Goal: Information Seeking & Learning: Learn about a topic

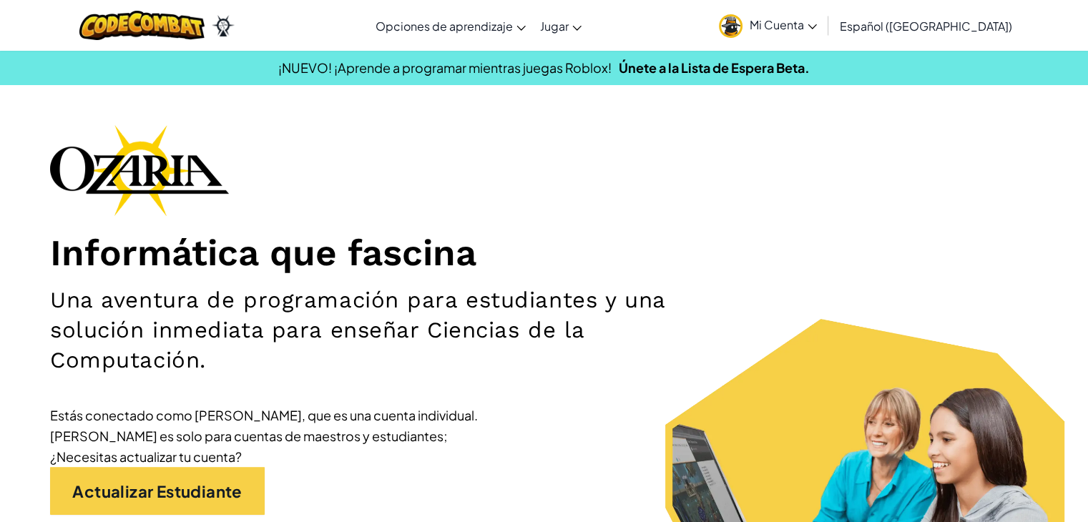
scroll to position [72, 0]
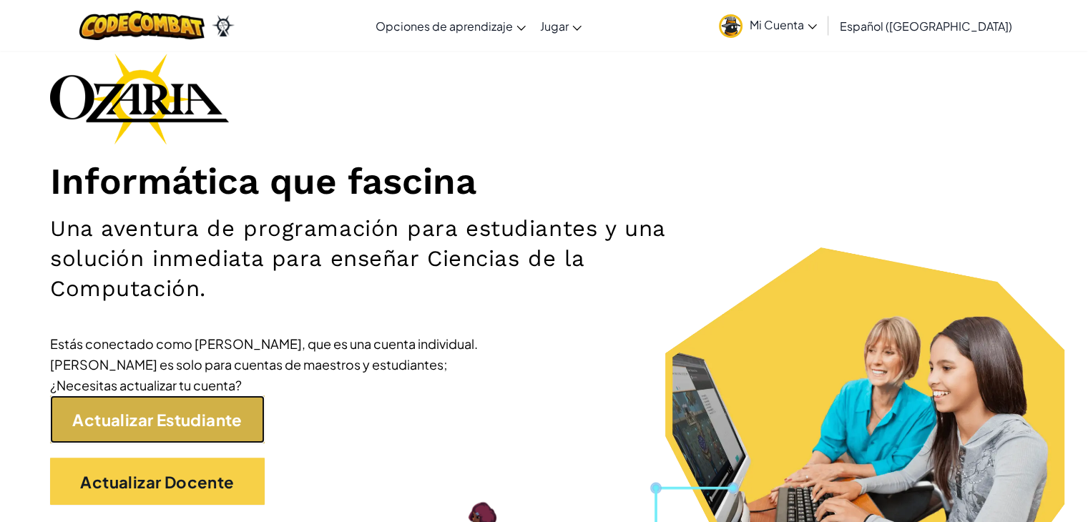
click at [163, 411] on font "Actualizar Estudiante" at bounding box center [157, 420] width 170 height 20
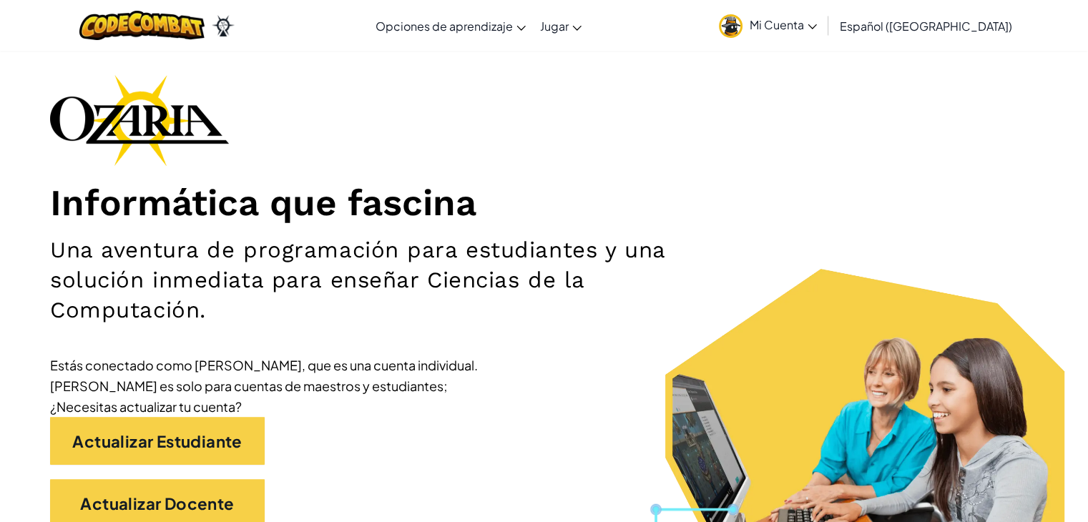
scroll to position [72, 0]
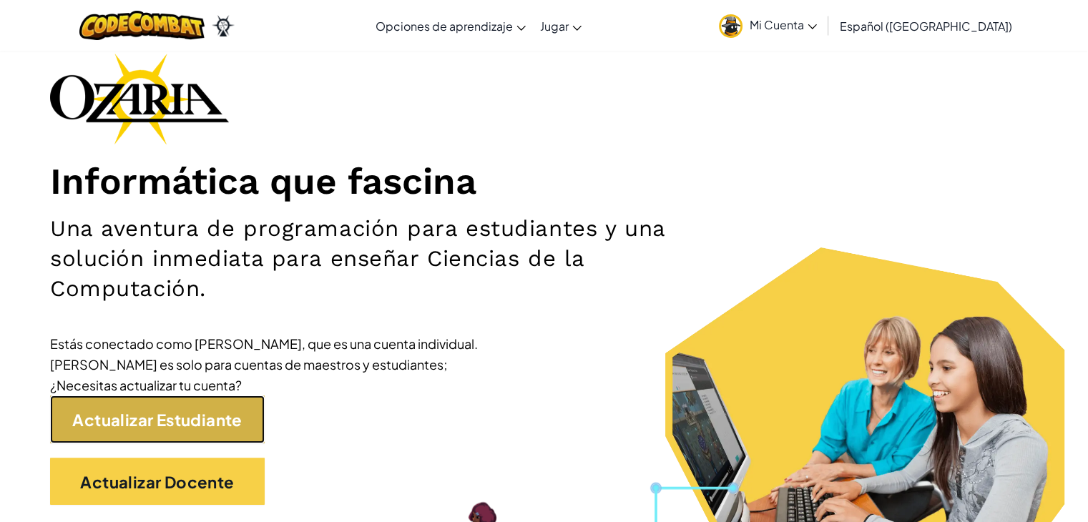
click at [200, 421] on font "Actualizar Estudiante" at bounding box center [157, 420] width 170 height 20
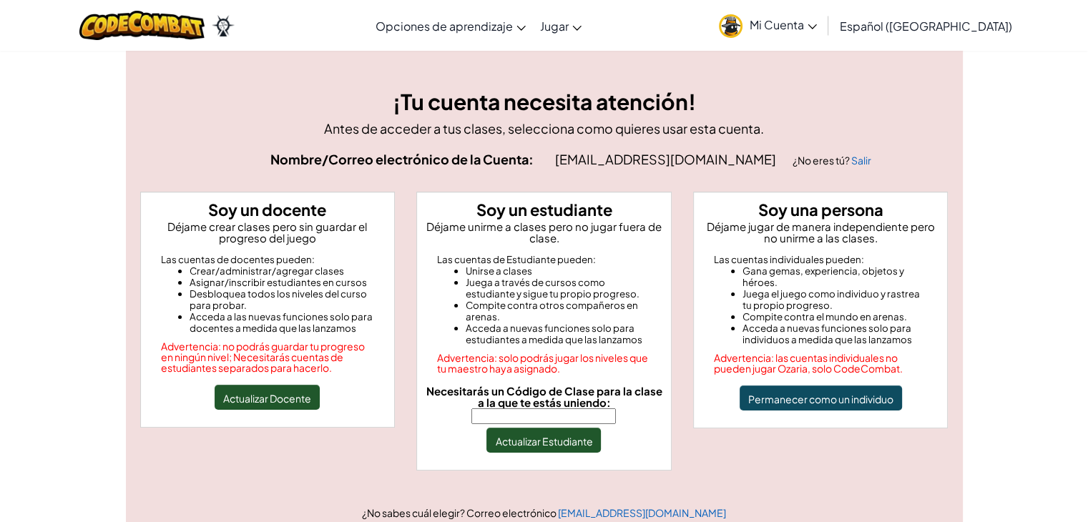
click at [579, 419] on input "Necesitarás un Código de Clase para la clase a la que te estás uniendo:" at bounding box center [543, 416] width 145 height 16
type input "LargeLateSalt"
click at [562, 439] on font "Actualizar Estudiante" at bounding box center [543, 441] width 97 height 13
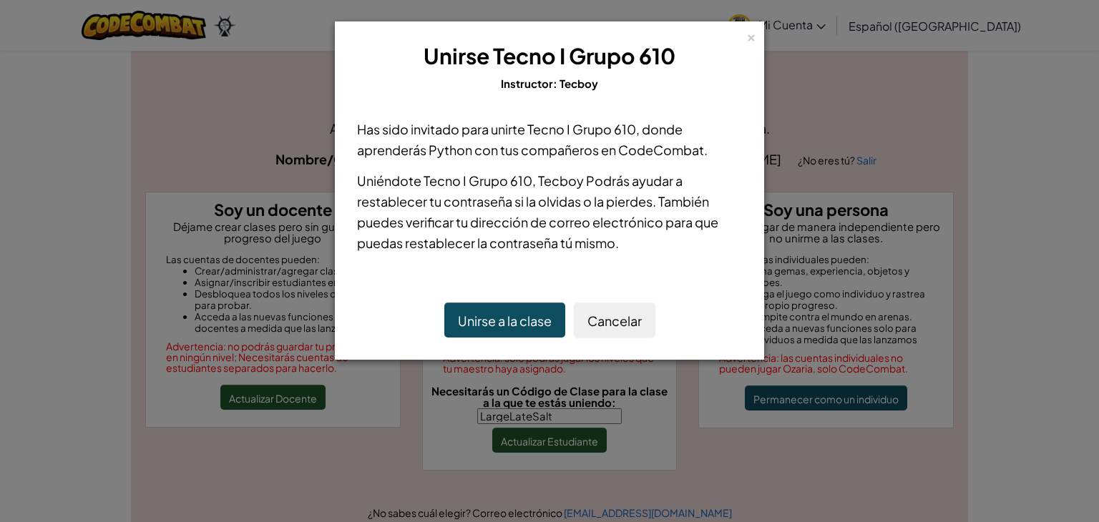
click at [515, 325] on font "Unirse a la clase" at bounding box center [505, 321] width 94 height 16
click at [521, 315] on font "Unirse a la clase" at bounding box center [505, 321] width 94 height 16
click at [746, 36] on font "×" at bounding box center [751, 35] width 10 height 19
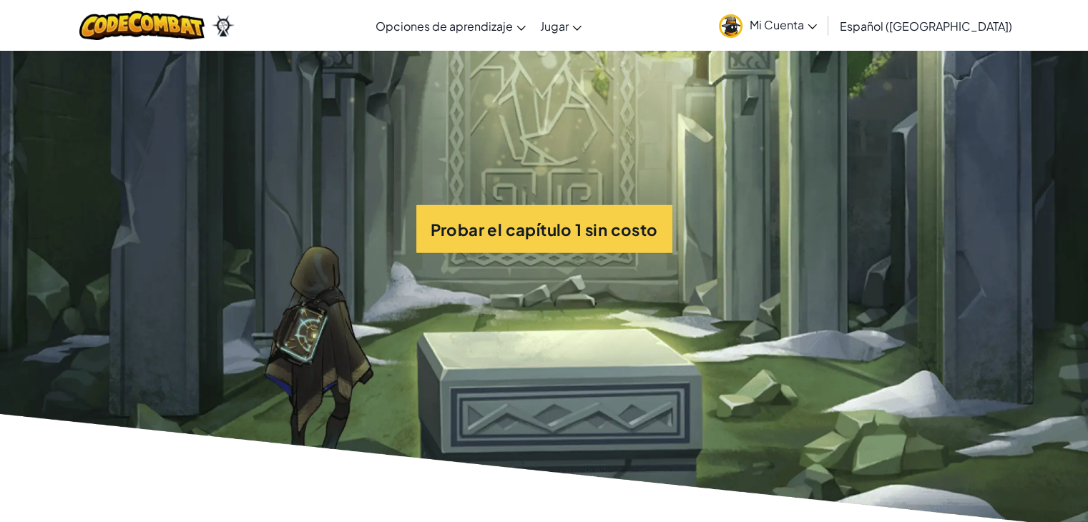
scroll to position [3362, 0]
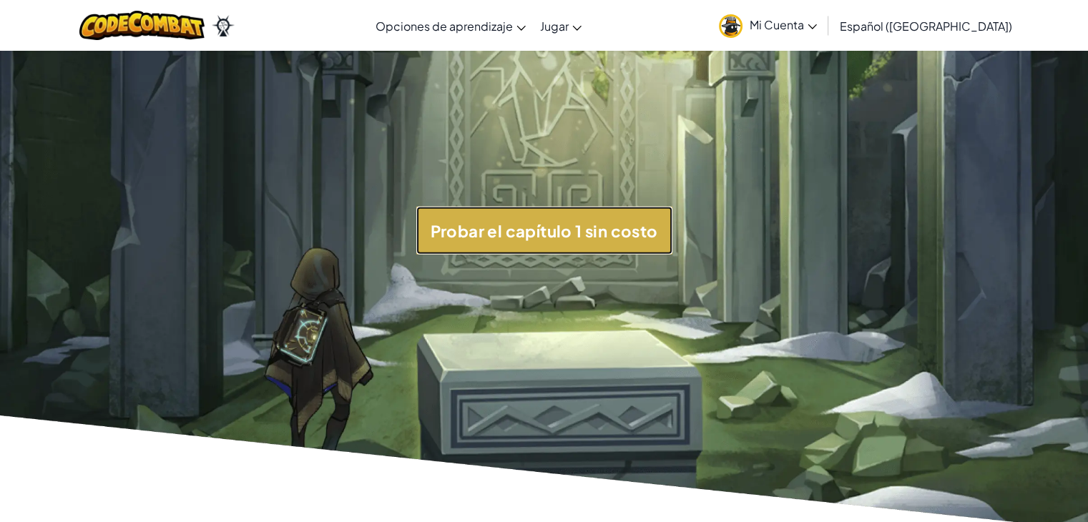
click at [602, 241] on font "Probar el capítulo 1 sin costo" at bounding box center [544, 231] width 227 height 20
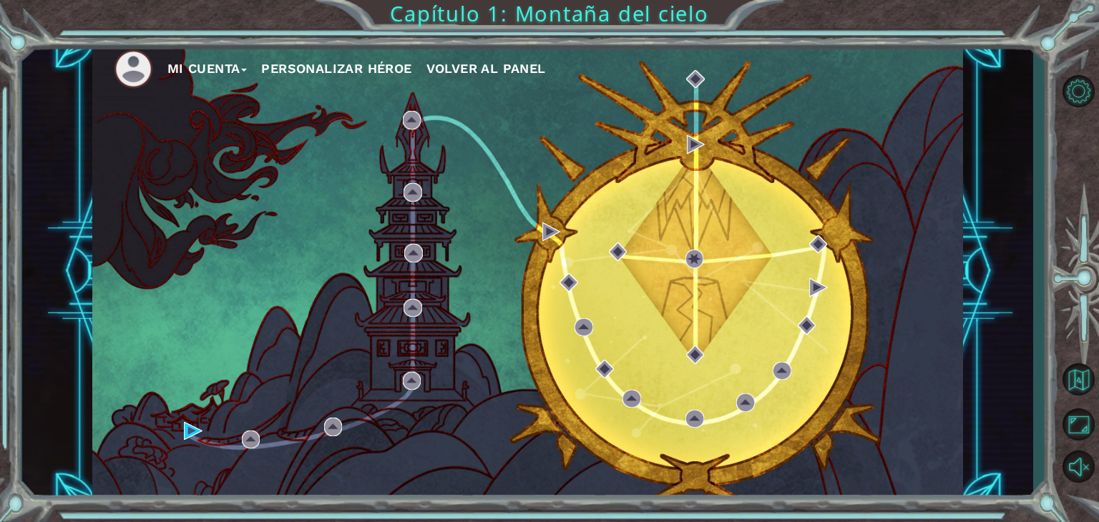
click at [383, 64] on font "Personalizar héroe" at bounding box center [336, 68] width 150 height 15
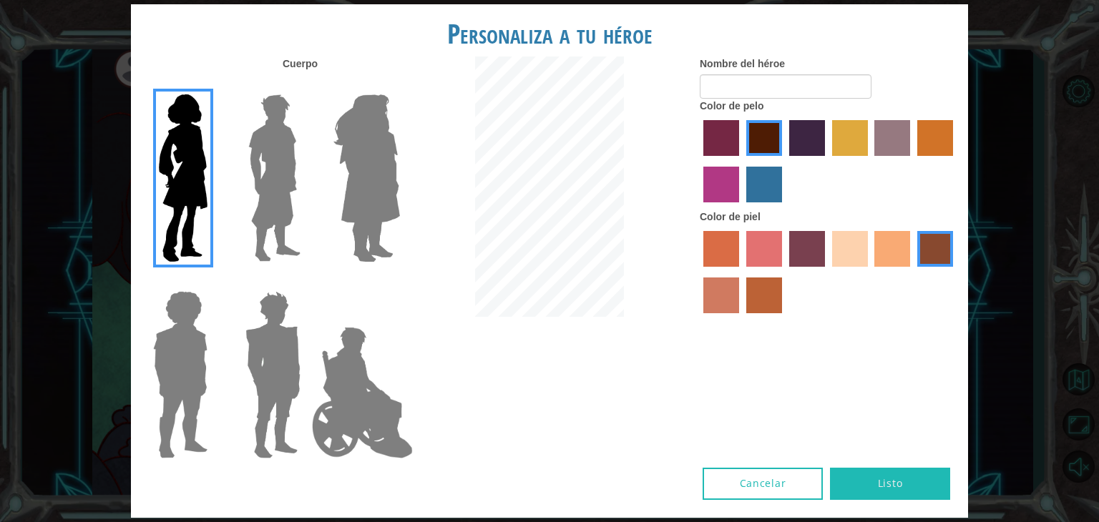
click at [871, 142] on div at bounding box center [829, 163] width 258 height 93
click at [840, 155] on div at bounding box center [829, 163] width 258 height 93
click at [748, 200] on label "color de cabello lachmara" at bounding box center [764, 185] width 36 height 36
click at [741, 207] on input "color de cabello lachmara" at bounding box center [741, 207] width 0 height 0
click at [720, 194] on label "color de cabello violeta rojo medio" at bounding box center [721, 185] width 36 height 36
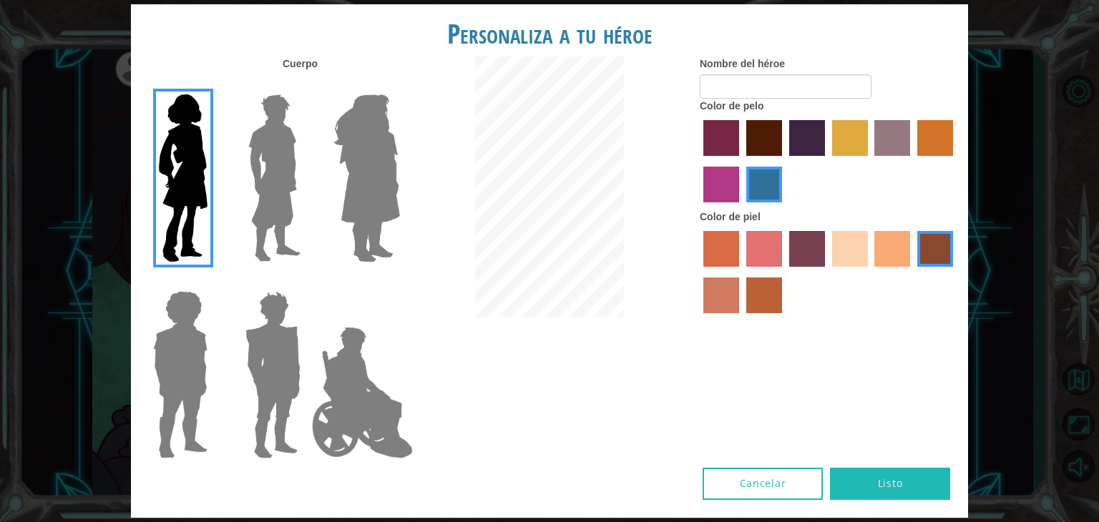
click at [955, 161] on input "color de cabello violeta rojo medio" at bounding box center [955, 161] width 0 height 0
click at [758, 151] on label "color de pelo granate" at bounding box center [764, 138] width 36 height 36
click at [741, 161] on input "color de pelo granate" at bounding box center [741, 161] width 0 height 0
click at [951, 127] on label "color de cabello gota dorada" at bounding box center [935, 138] width 36 height 36
click at [912, 161] on input "color de cabello gota dorada" at bounding box center [912, 161] width 0 height 0
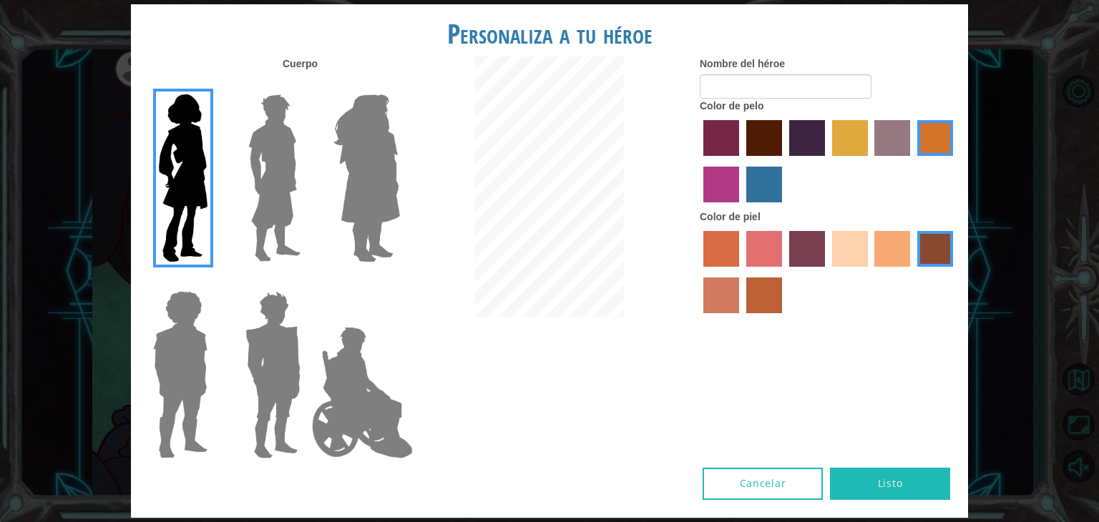
click at [285, 209] on img at bounding box center [275, 178] width 64 height 179
click at [306, 85] on input "El héroe Lars" at bounding box center [306, 85] width 0 height 0
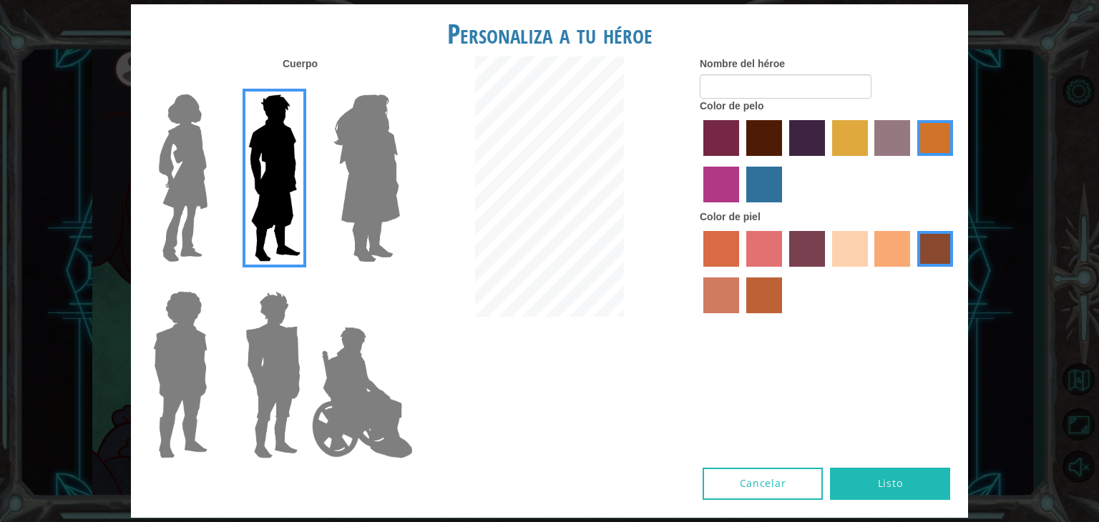
click at [344, 191] on img at bounding box center [367, 178] width 78 height 179
click at [399, 85] on input "Amatista heroica" at bounding box center [399, 85] width 0 height 0
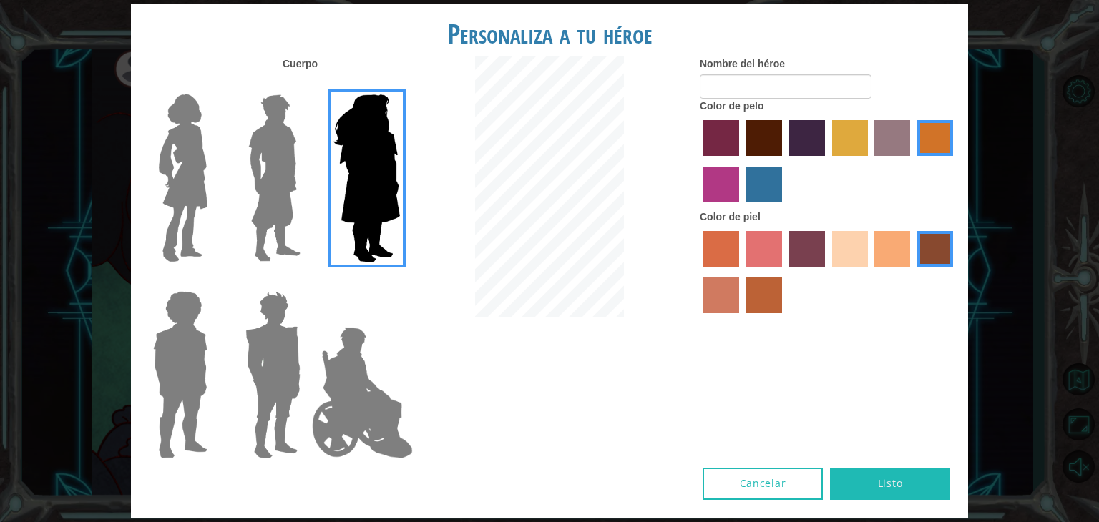
click at [215, 316] on div at bounding box center [177, 369] width 93 height 197
click at [192, 335] on img at bounding box center [180, 374] width 66 height 179
click at [213, 282] on input "Héroe Steven" at bounding box center [213, 282] width 0 height 0
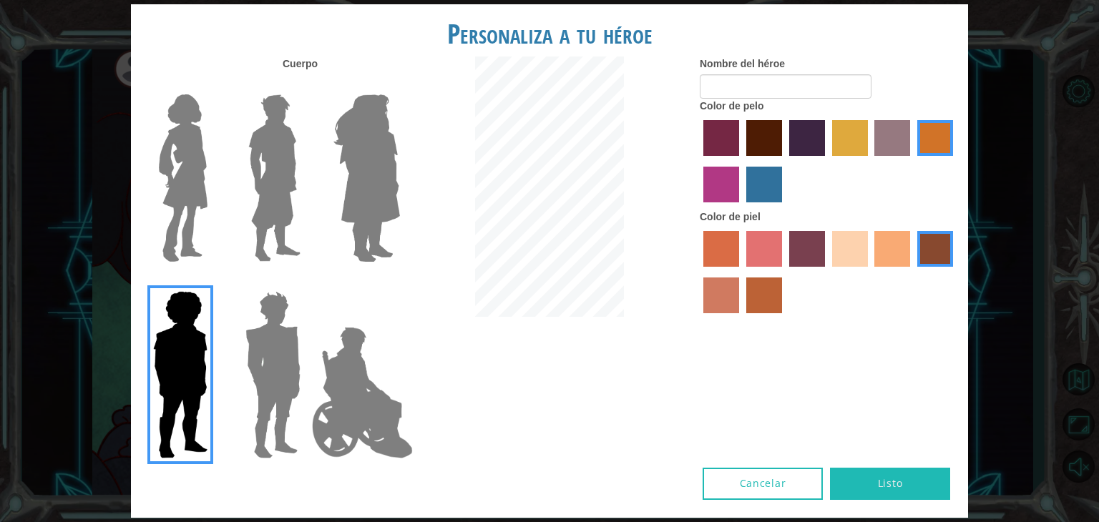
click at [243, 312] on img at bounding box center [273, 374] width 67 height 179
click at [306, 282] on input "Granate héroe" at bounding box center [306, 282] width 0 height 0
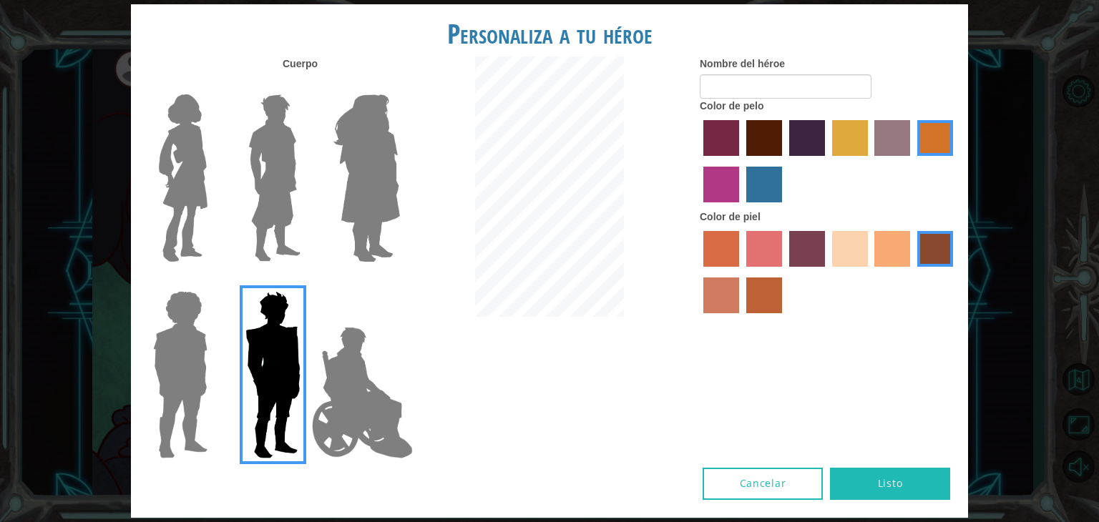
drag, startPoint x: 283, startPoint y: 309, endPoint x: 290, endPoint y: 313, distance: 8.3
click at [284, 310] on img at bounding box center [273, 374] width 67 height 179
click at [306, 282] on input "Granate héroe" at bounding box center [306, 282] width 0 height 0
click at [303, 323] on img at bounding box center [273, 374] width 67 height 179
click at [306, 282] on input "Granate héroe" at bounding box center [306, 282] width 0 height 0
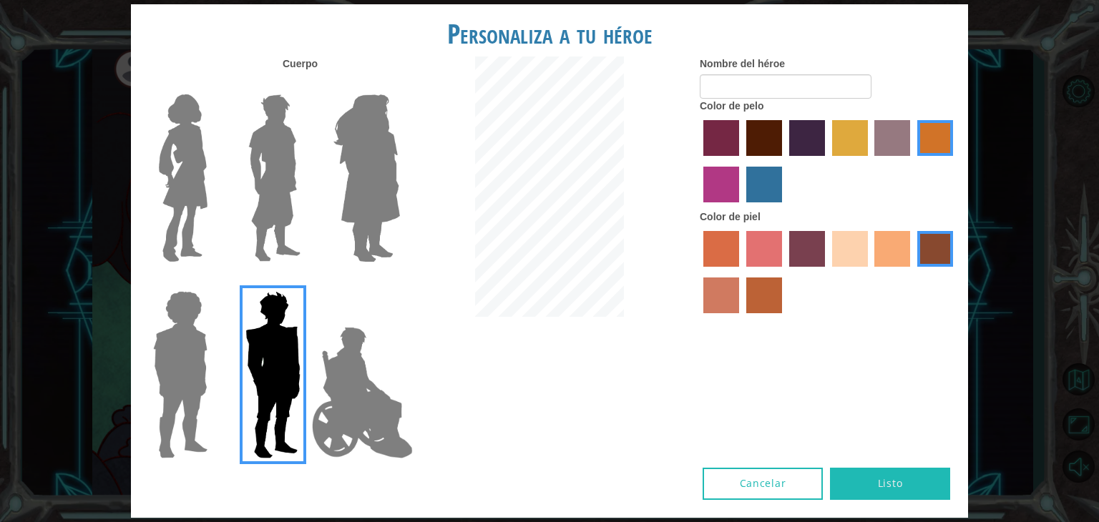
click at [351, 319] on label at bounding box center [364, 374] width 72 height 179
click at [399, 282] on input "Héroe Jamie" at bounding box center [399, 282] width 0 height 0
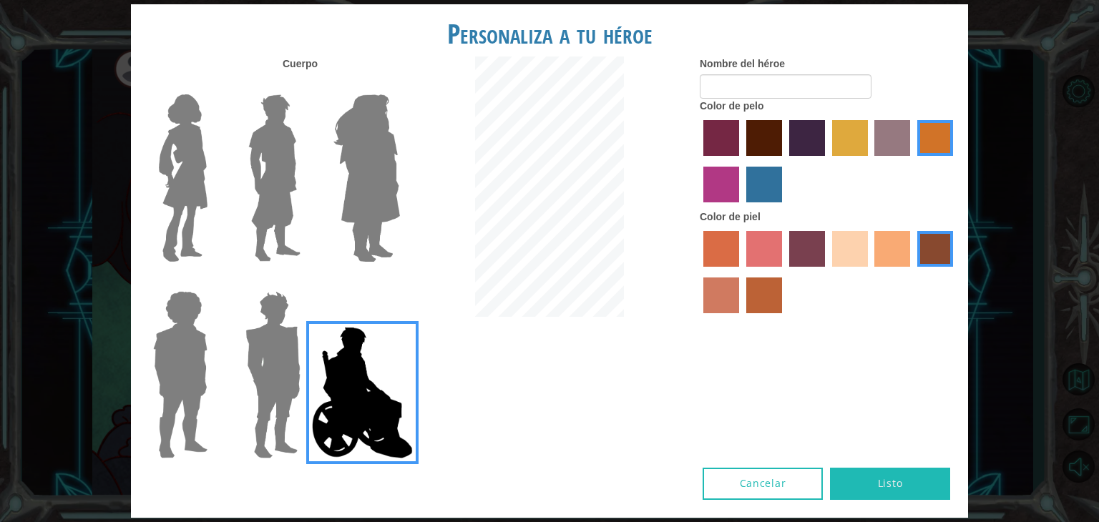
click at [406, 172] on div at bounding box center [363, 172] width 93 height 197
click at [382, 183] on img at bounding box center [367, 178] width 78 height 179
click at [399, 85] on input "Amatista heroica" at bounding box center [399, 85] width 0 height 0
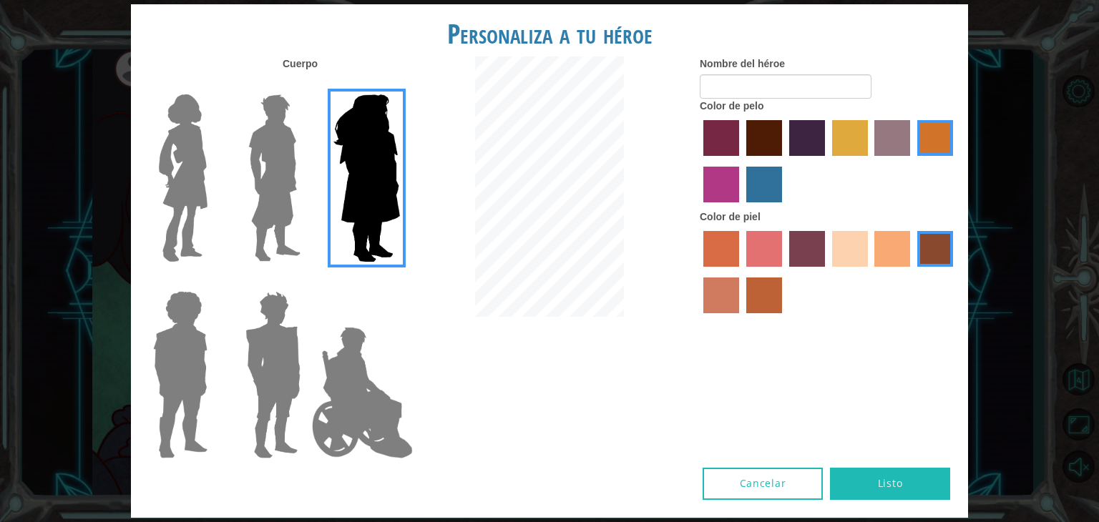
click at [848, 247] on label "color de piel de playa de arena" at bounding box center [850, 249] width 36 height 36
click at [827, 272] on input "color de piel de playa de arena" at bounding box center [827, 272] width 0 height 0
click at [256, 171] on img at bounding box center [275, 178] width 64 height 179
click at [306, 85] on input "El héroe Lars" at bounding box center [306, 85] width 0 height 0
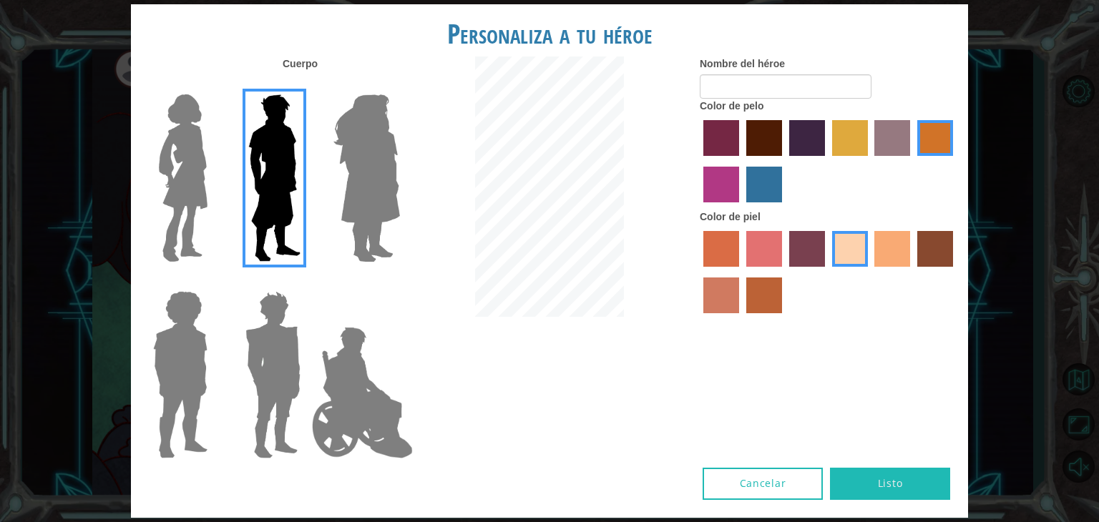
click at [899, 259] on label "color de piel de tacao" at bounding box center [892, 249] width 36 height 36
click at [870, 272] on input "color de piel de tacao" at bounding box center [870, 272] width 0 height 0
click at [847, 226] on div "Color de piel" at bounding box center [829, 265] width 258 height 111
click at [843, 235] on label "color de piel de playa de arena" at bounding box center [850, 249] width 36 height 36
click at [827, 272] on input "color de piel de playa de arena" at bounding box center [827, 272] width 0 height 0
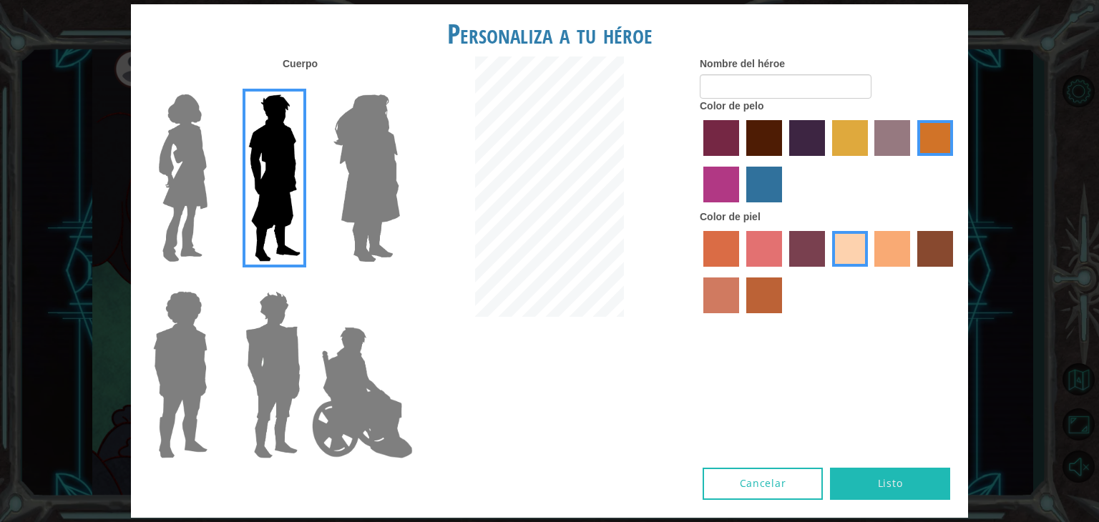
click at [269, 328] on img at bounding box center [273, 374] width 67 height 179
click at [306, 282] on input "Granate héroe" at bounding box center [306, 282] width 0 height 0
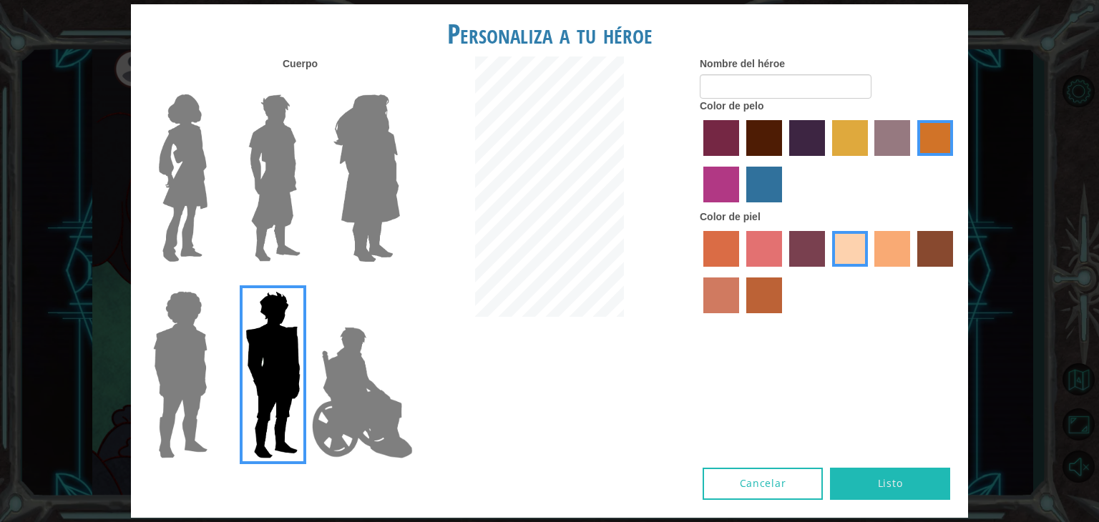
click at [212, 357] on img at bounding box center [180, 374] width 66 height 179
click at [213, 282] on input "Héroe Steven" at bounding box center [213, 282] width 0 height 0
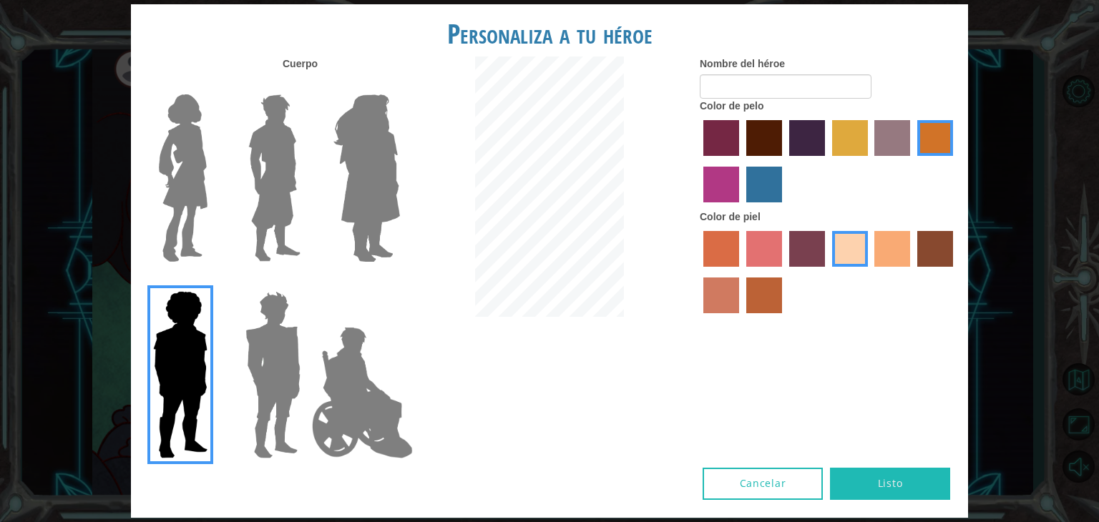
click at [354, 349] on img at bounding box center [362, 392] width 112 height 143
click at [399, 282] on input "Héroe Jamie" at bounding box center [399, 282] width 0 height 0
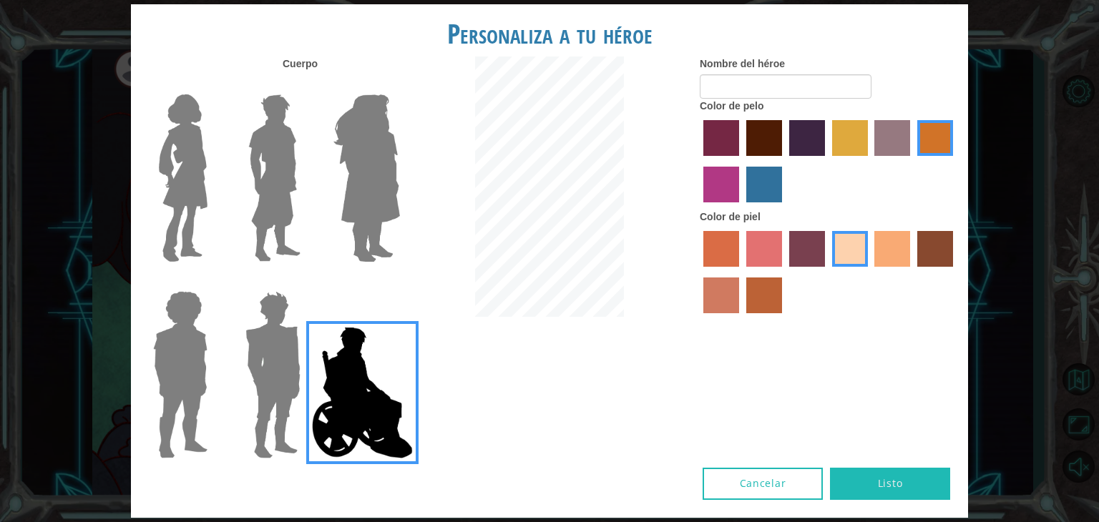
click at [352, 180] on img at bounding box center [367, 178] width 78 height 179
click at [399, 85] on input "Amatista heroica" at bounding box center [399, 85] width 0 height 0
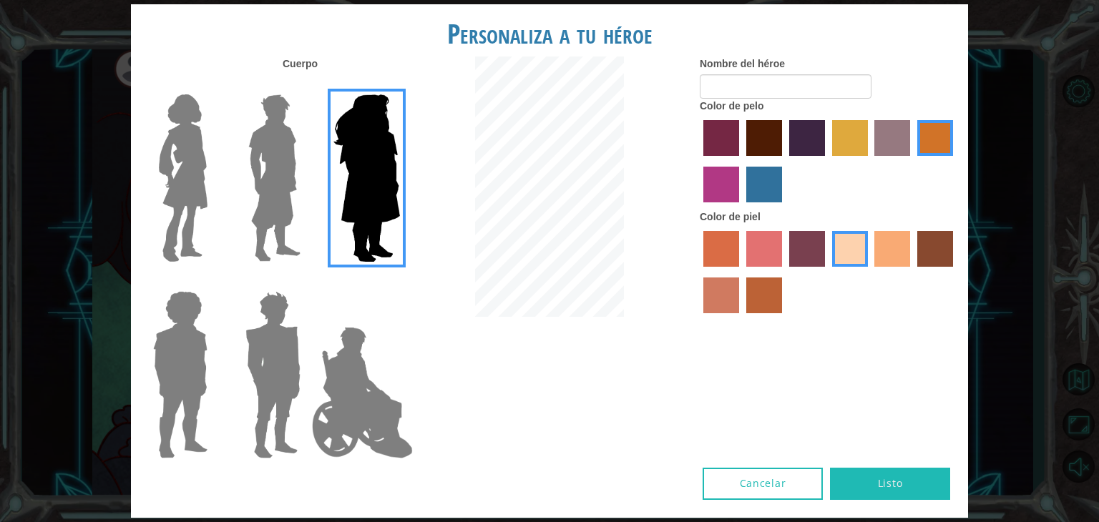
click at [292, 205] on img at bounding box center [275, 178] width 64 height 179
click at [306, 85] on input "El héroe Lars" at bounding box center [306, 85] width 0 height 0
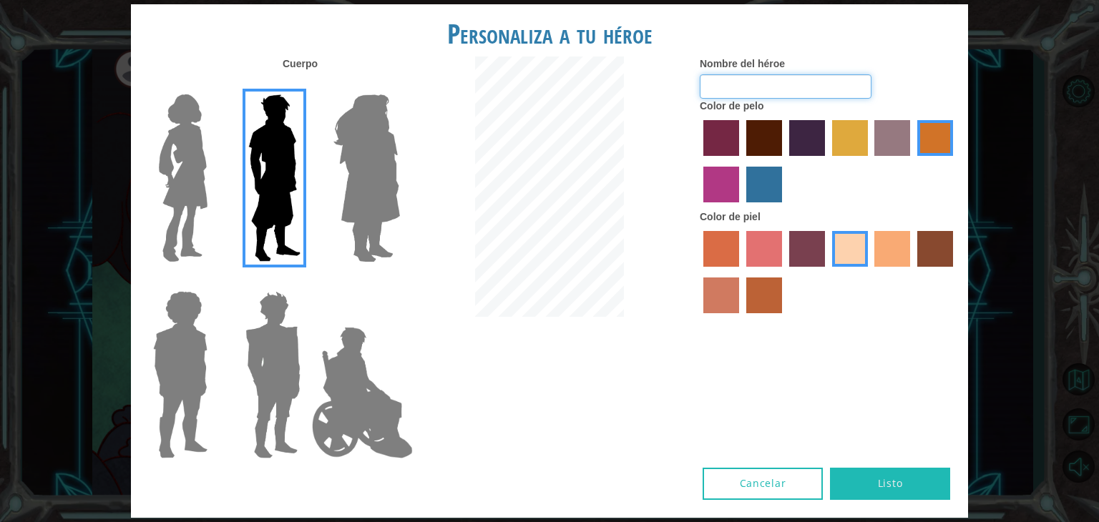
click at [769, 82] on input "Nombre del héroe" at bounding box center [786, 86] width 172 height 24
click at [780, 479] on font "Cancelar" at bounding box center [763, 483] width 47 height 14
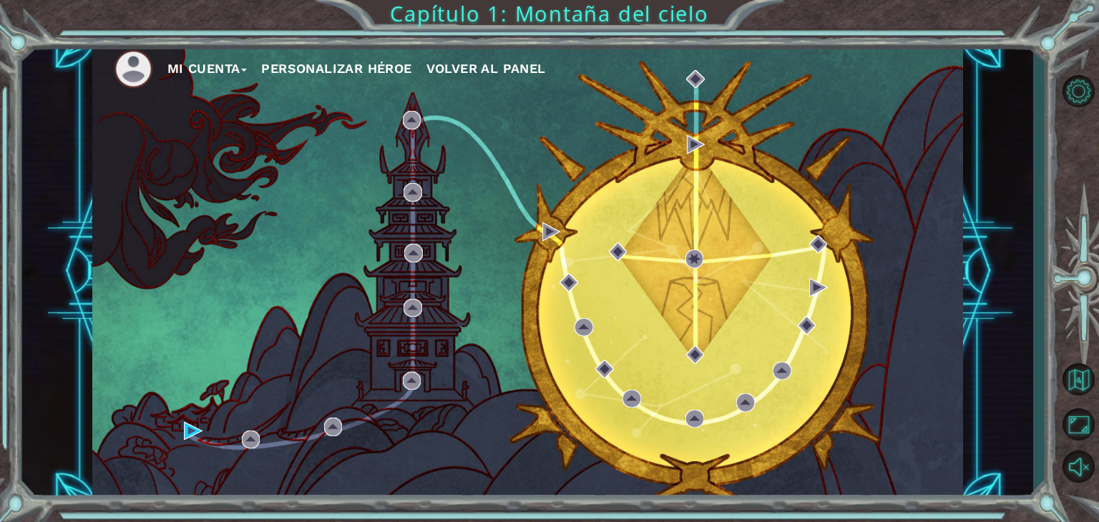
click at [381, 61] on font "Personalizar héroe" at bounding box center [336, 68] width 150 height 15
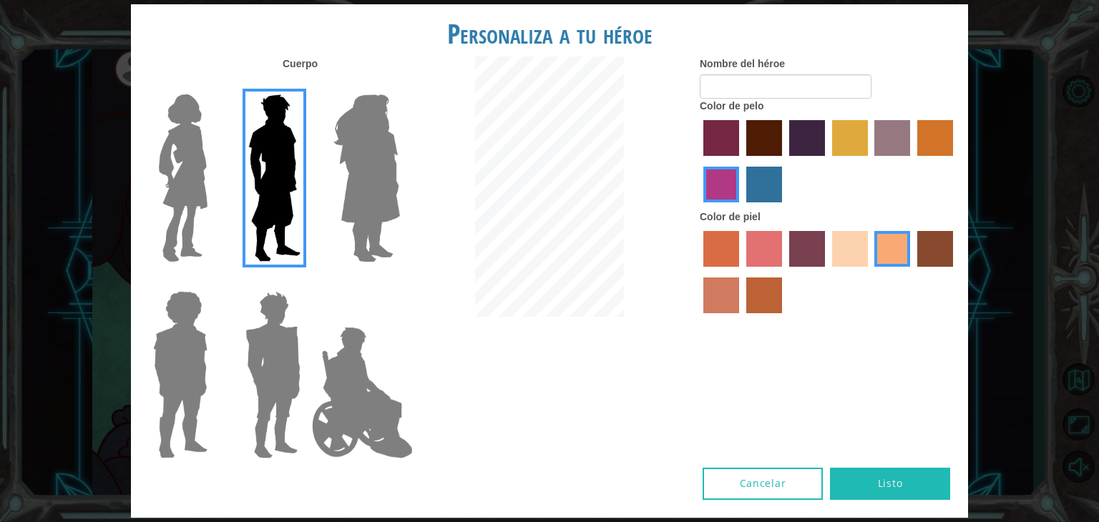
click at [846, 127] on label "color de pelo del tulipán" at bounding box center [850, 138] width 36 height 36
click at [827, 161] on input "color de pelo del tulipán" at bounding box center [827, 161] width 0 height 0
click at [924, 125] on label "color de cabello gota dorada" at bounding box center [935, 138] width 36 height 36
click at [912, 161] on input "color de cabello gota dorada" at bounding box center [912, 161] width 0 height 0
click at [769, 141] on label "color de pelo granate" at bounding box center [764, 138] width 36 height 36
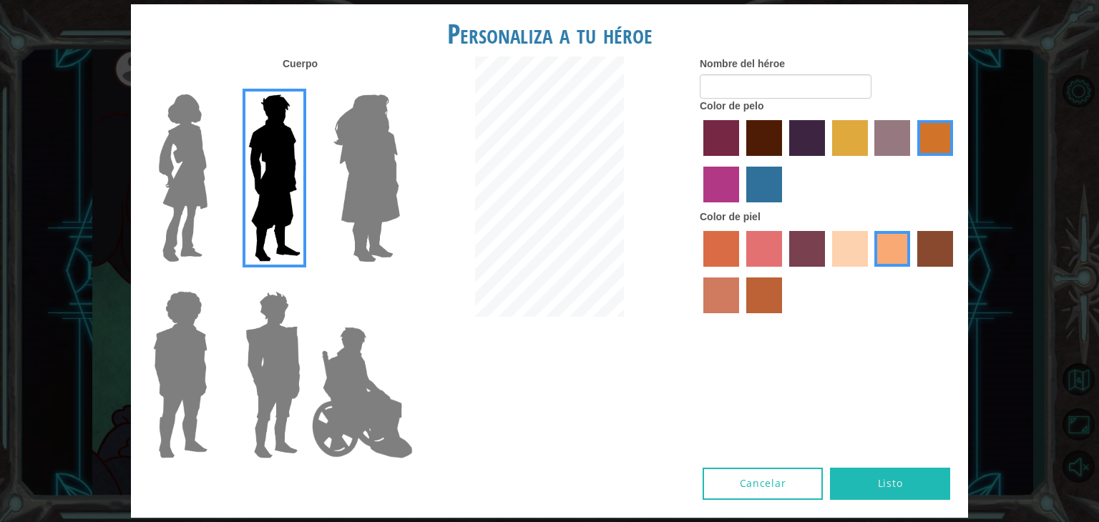
click at [741, 161] on input "color de pelo granate" at bounding box center [741, 161] width 0 height 0
click at [353, 444] on img at bounding box center [362, 392] width 112 height 143
click at [399, 282] on input "Héroe Jamie" at bounding box center [399, 282] width 0 height 0
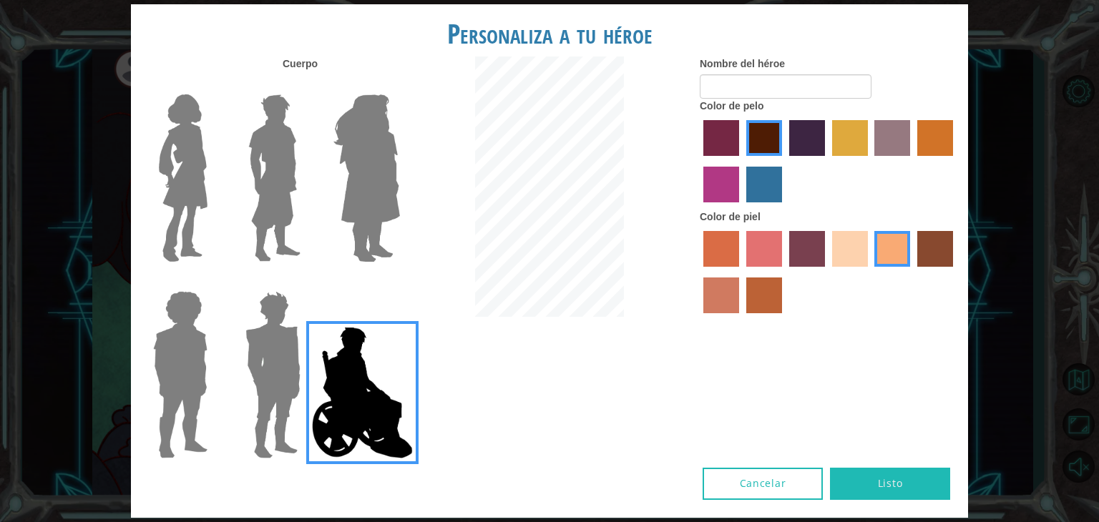
click at [286, 124] on img at bounding box center [275, 178] width 64 height 179
click at [306, 85] on input "El héroe Lars" at bounding box center [306, 85] width 0 height 0
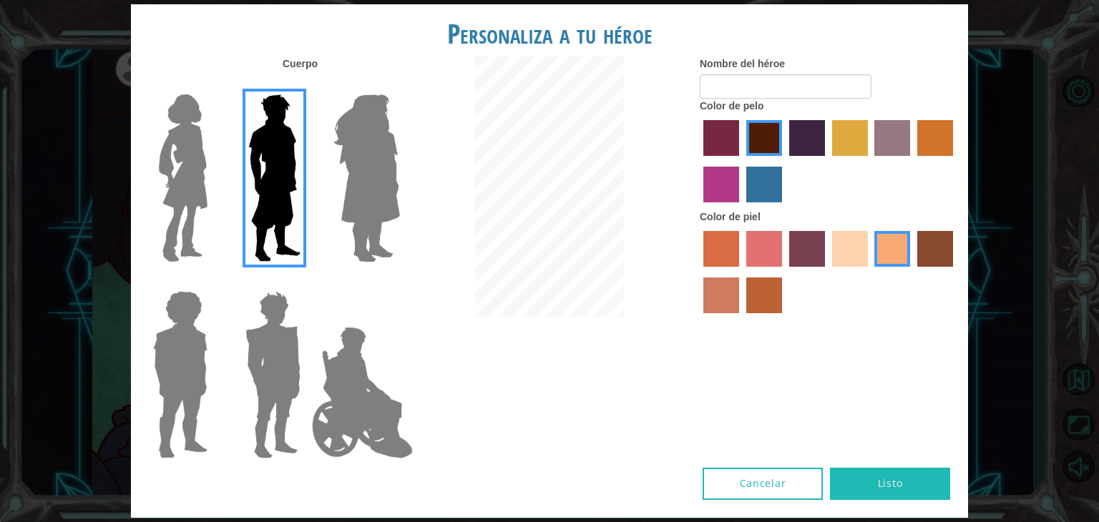
click at [747, 476] on font "Cancelar" at bounding box center [763, 483] width 47 height 14
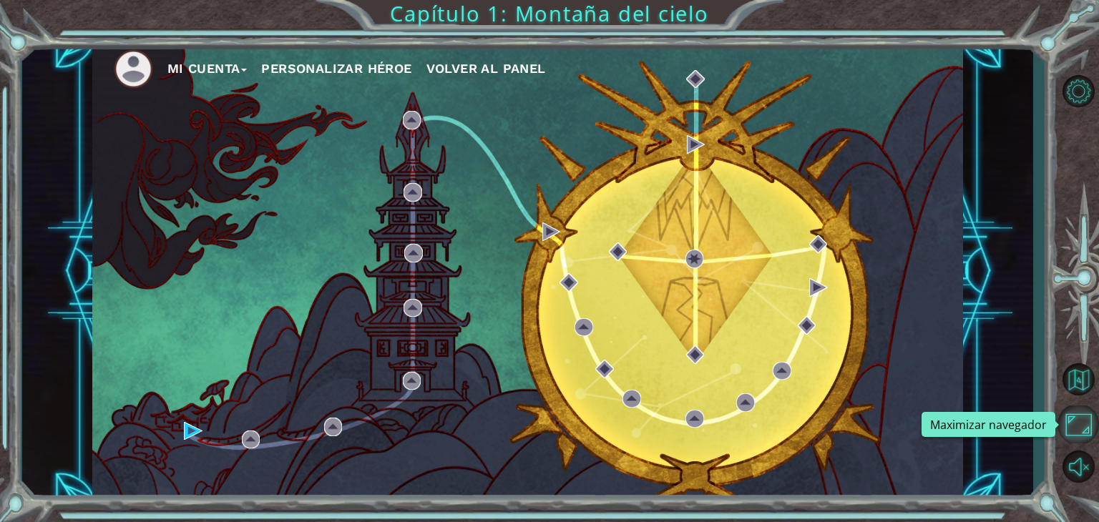
click at [1087, 427] on button "Maximizar navegador" at bounding box center [1077, 425] width 41 height 38
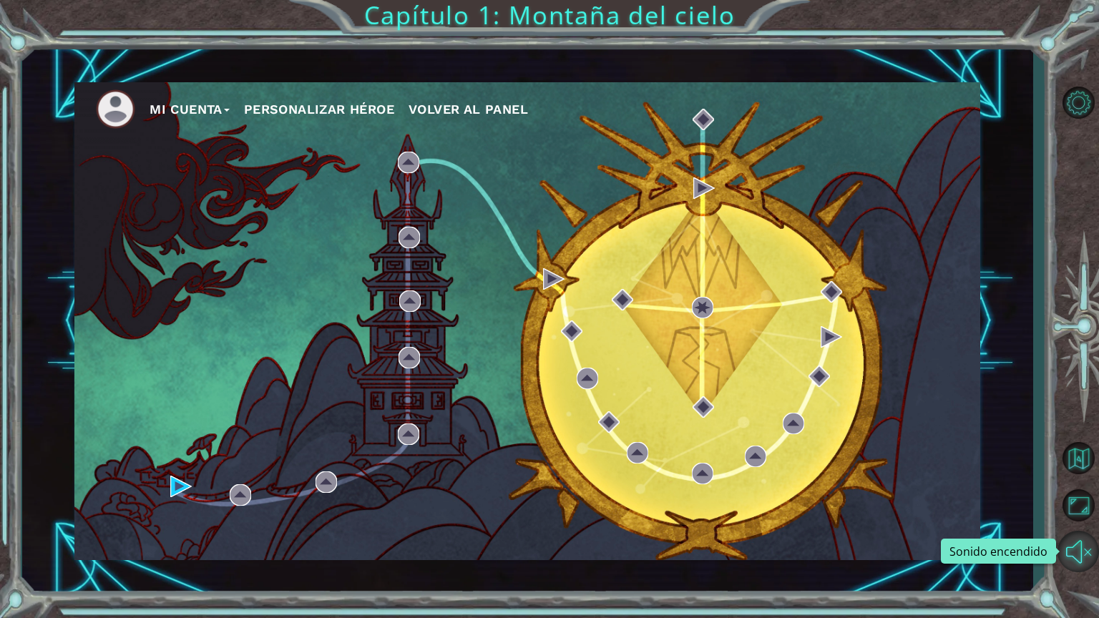
click at [1090, 522] on button "Sonido encendido" at bounding box center [1077, 551] width 41 height 41
click at [1090, 522] on button "Sonido apagado" at bounding box center [1077, 551] width 41 height 41
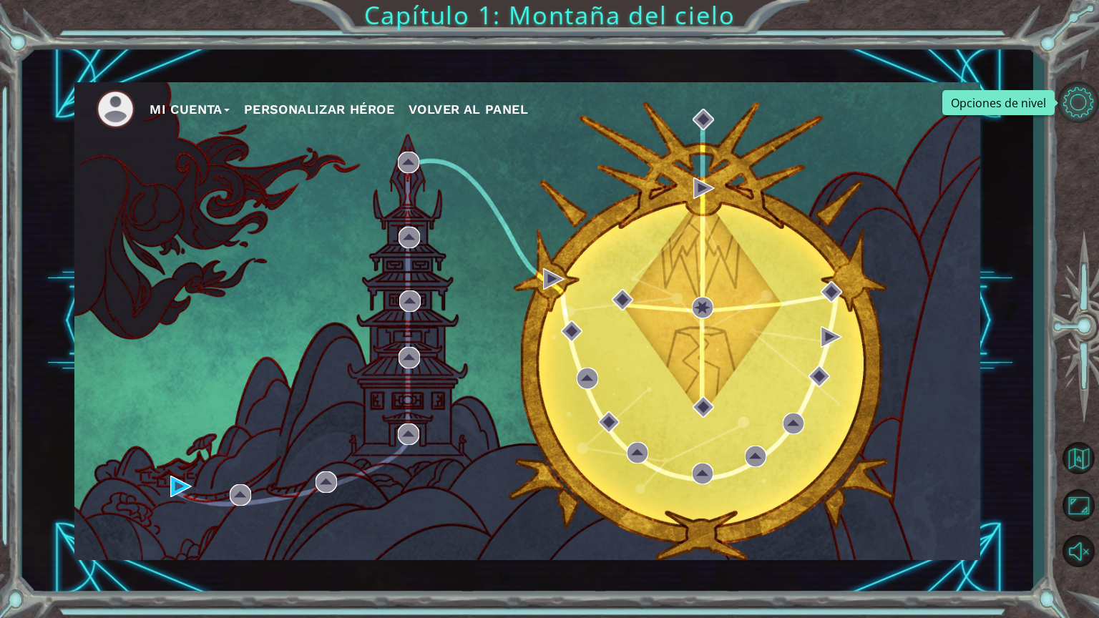
click at [1084, 94] on button "Opciones de nivel" at bounding box center [1077, 102] width 41 height 41
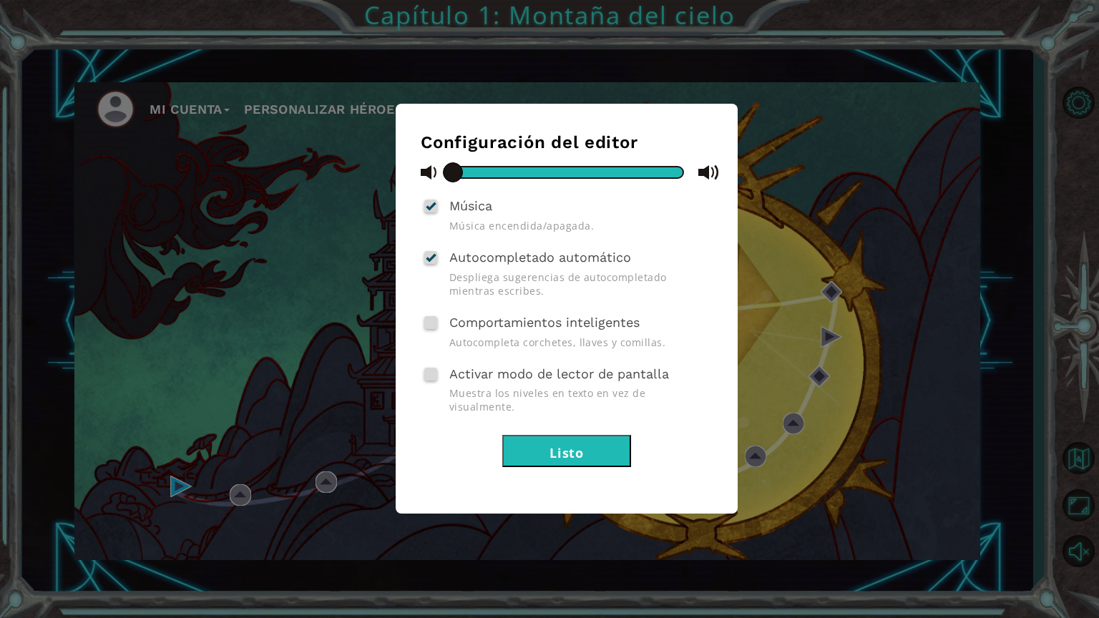
click at [577, 444] on font "Listo" at bounding box center [566, 452] width 34 height 17
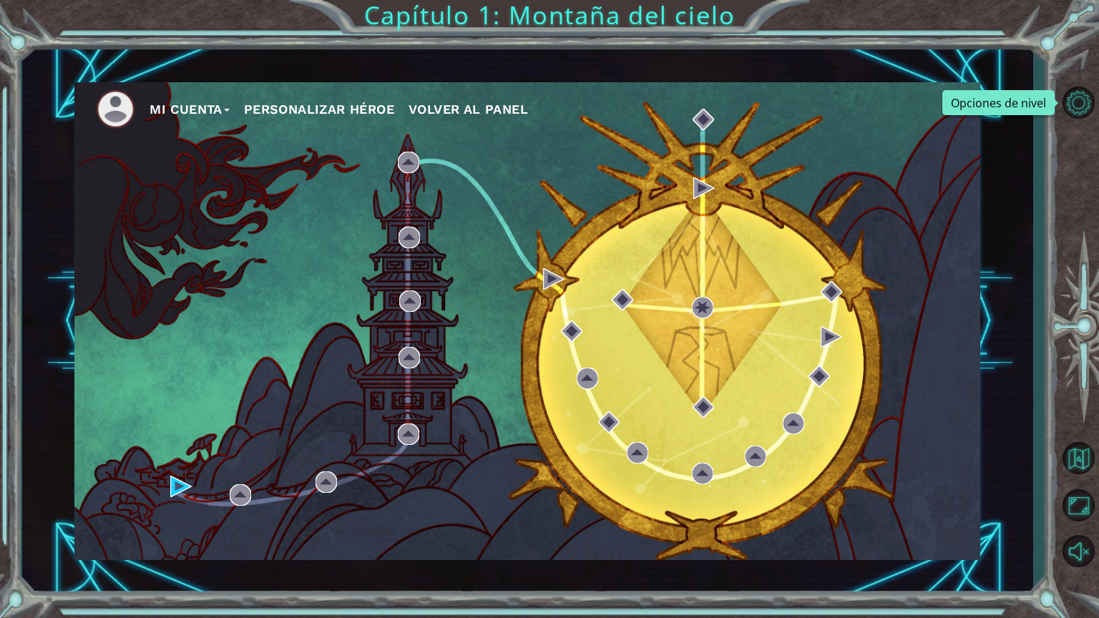
click at [392, 114] on font "Personalizar héroe" at bounding box center [319, 109] width 150 height 15
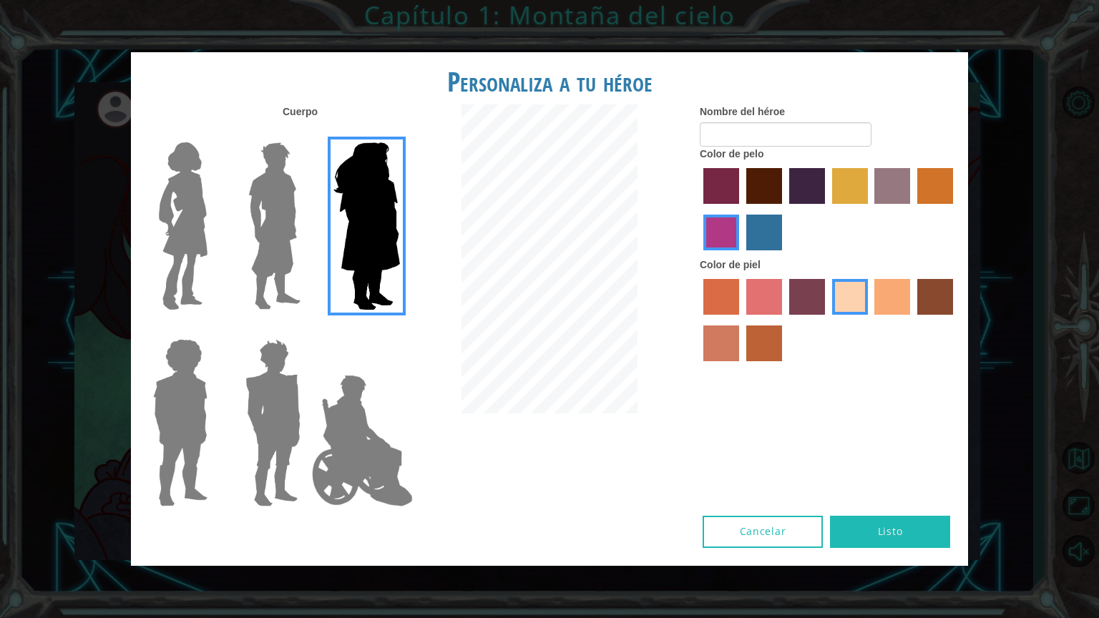
click at [290, 263] on img at bounding box center [275, 226] width 64 height 179
click at [306, 133] on input "El héroe Lars" at bounding box center [306, 133] width 0 height 0
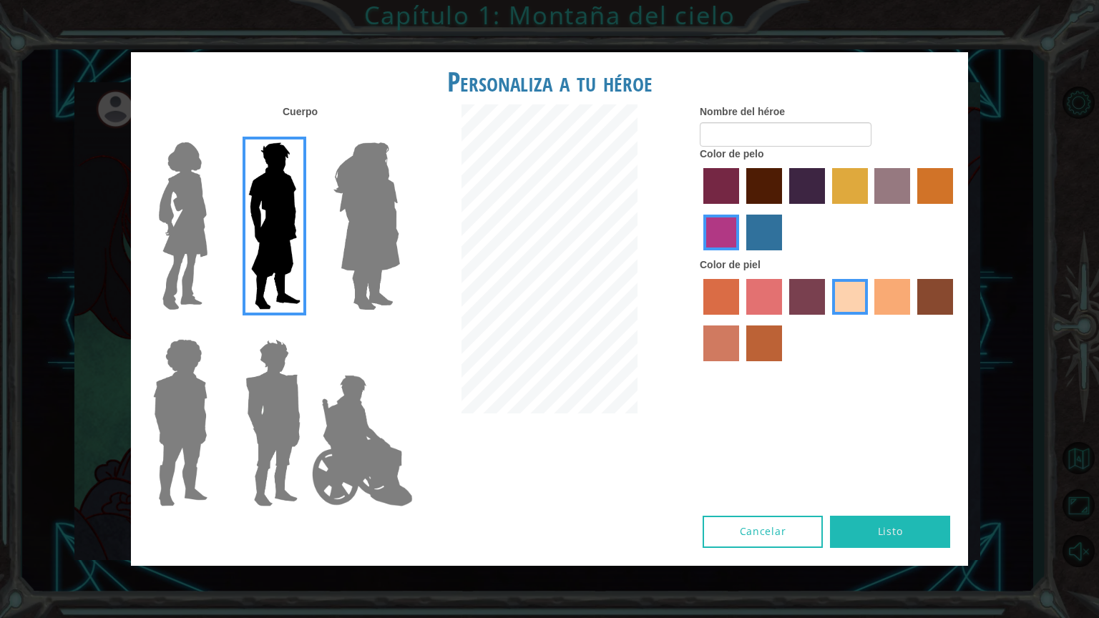
click at [858, 188] on label "color de pelo del tulipán" at bounding box center [850, 186] width 36 height 36
click at [827, 209] on input "color de pelo del tulipán" at bounding box center [827, 209] width 0 height 0
click at [798, 186] on label "color de pelo morado intenso" at bounding box center [807, 186] width 36 height 36
click at [784, 209] on input "color de pelo morado intenso" at bounding box center [784, 209] width 0 height 0
click at [778, 192] on label "color de pelo granate" at bounding box center [764, 186] width 36 height 36
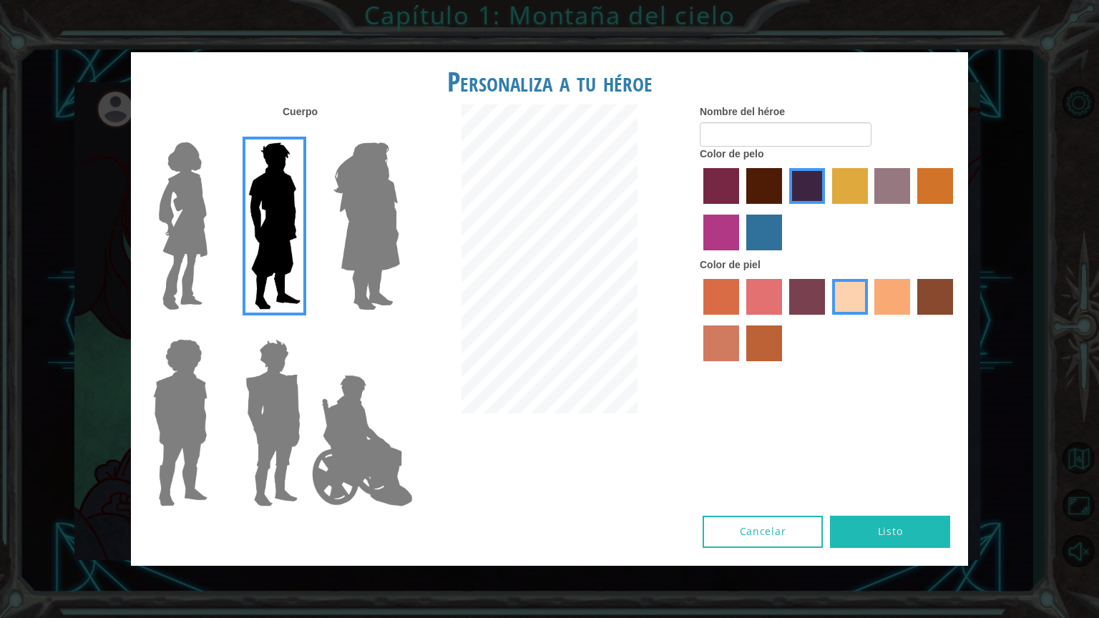
click at [741, 209] on input "color de pelo granate" at bounding box center [741, 209] width 0 height 0
click at [343, 450] on img at bounding box center [362, 440] width 112 height 143
click at [399, 330] on input "Héroe Jamie" at bounding box center [399, 330] width 0 height 0
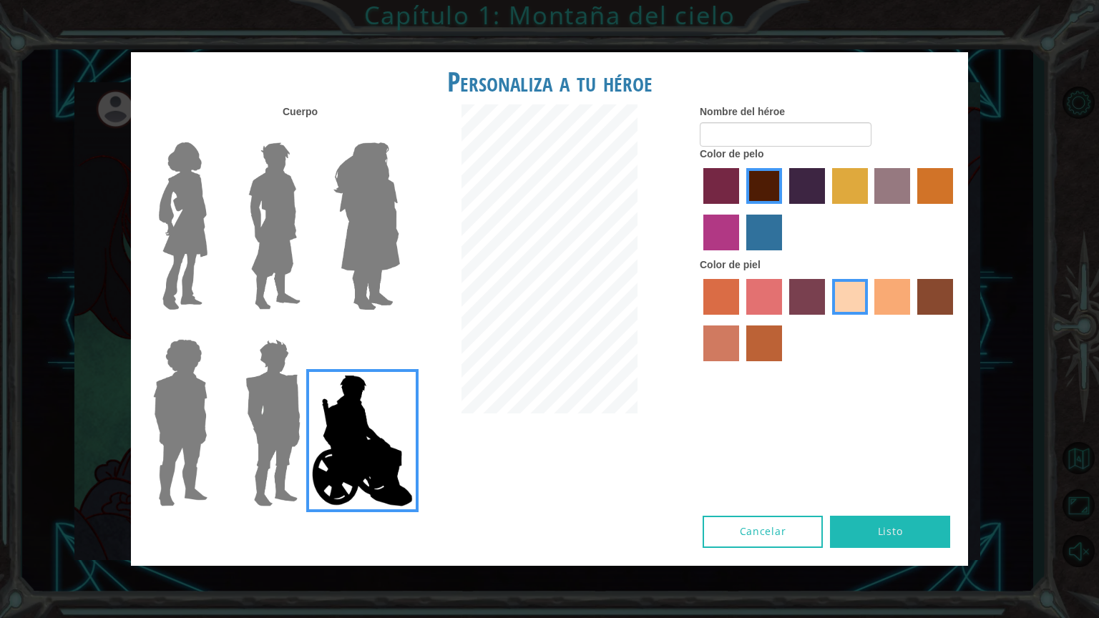
click at [303, 150] on img at bounding box center [275, 226] width 64 height 179
click at [306, 133] on input "El héroe Lars" at bounding box center [306, 133] width 0 height 0
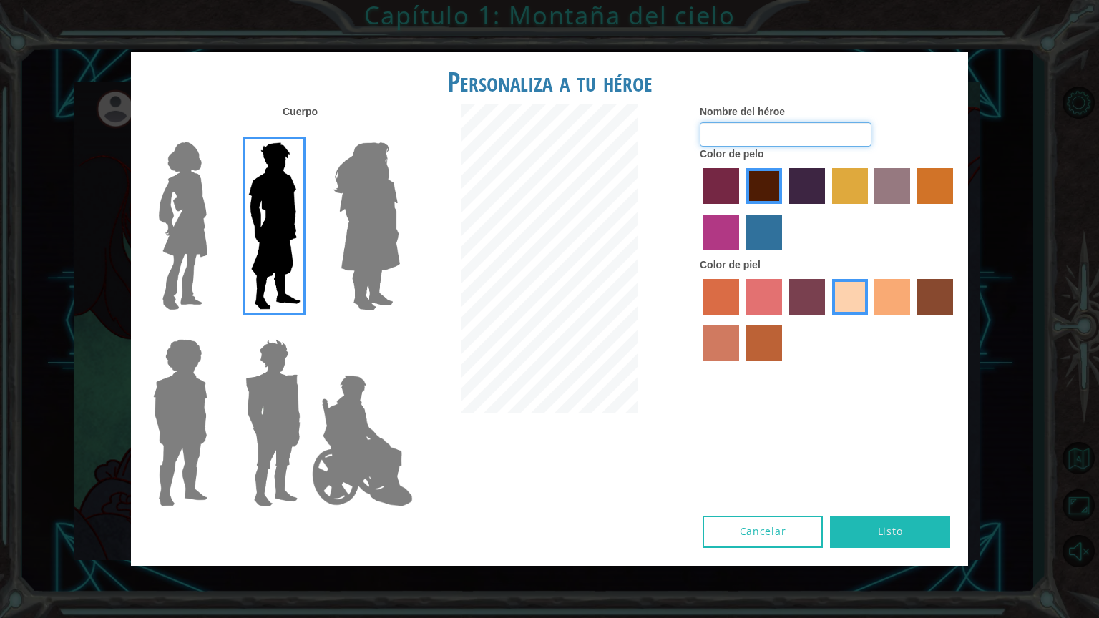
click at [786, 134] on input "Nombre del héroe" at bounding box center [786, 134] width 172 height 24
type input "A"
type input "s"
type input "[PERSON_NAME]"
click at [941, 522] on button "Listo" at bounding box center [890, 532] width 120 height 32
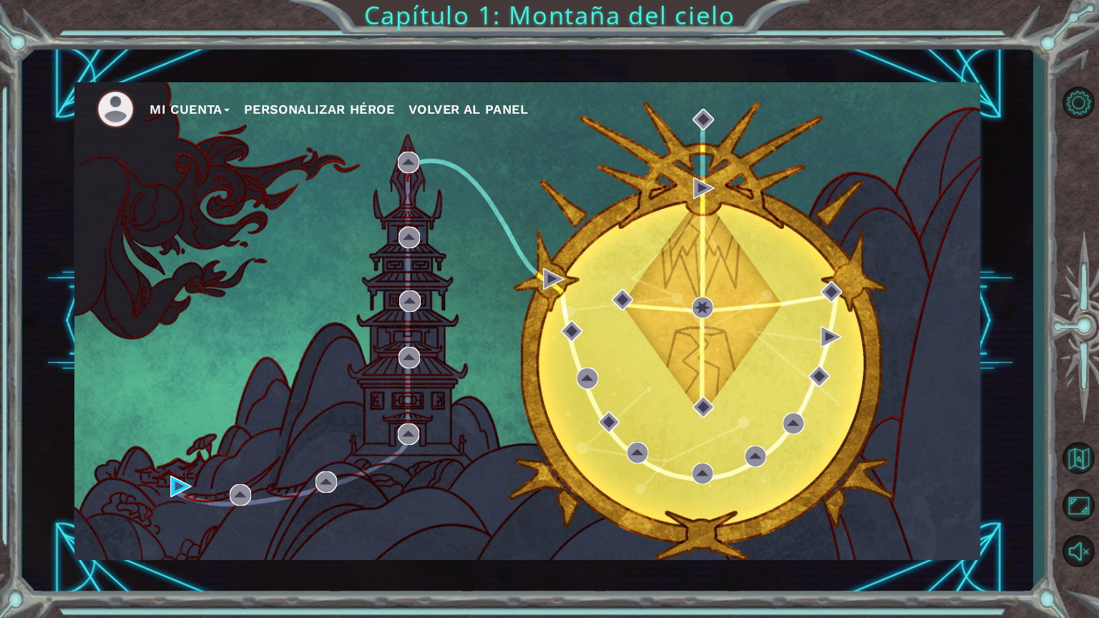
click at [507, 120] on ul "Mi Cuenta Personalizar héroe Volver al panel" at bounding box center [538, 108] width 884 height 39
click at [346, 109] on font "Personalizar héroe" at bounding box center [319, 109] width 150 height 15
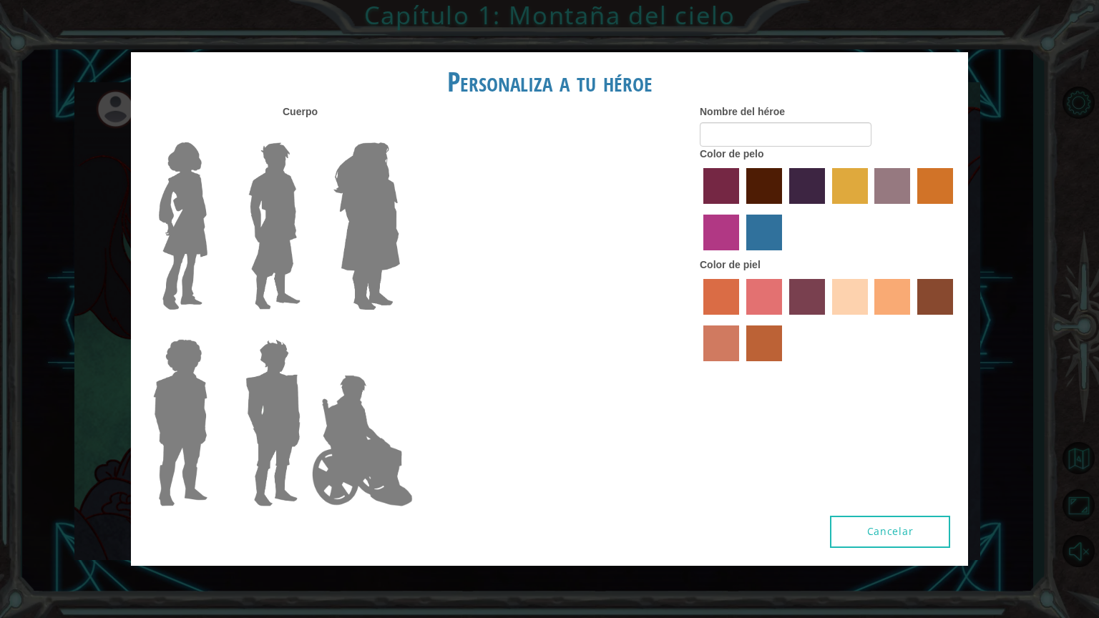
type input "[PERSON_NAME]"
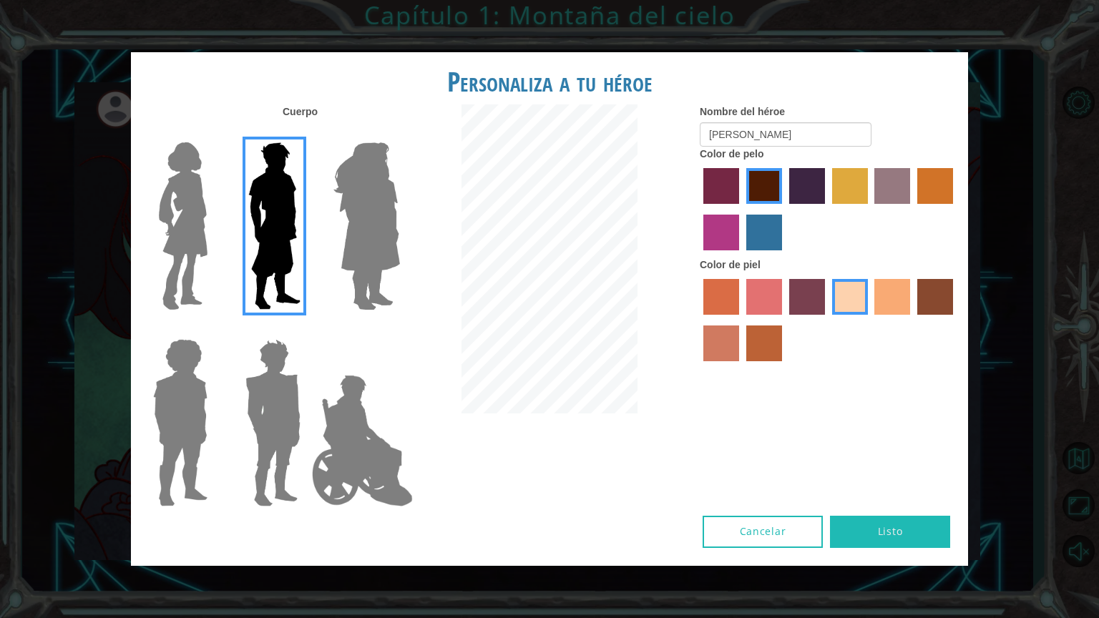
click at [901, 522] on font "Listo" at bounding box center [890, 531] width 25 height 14
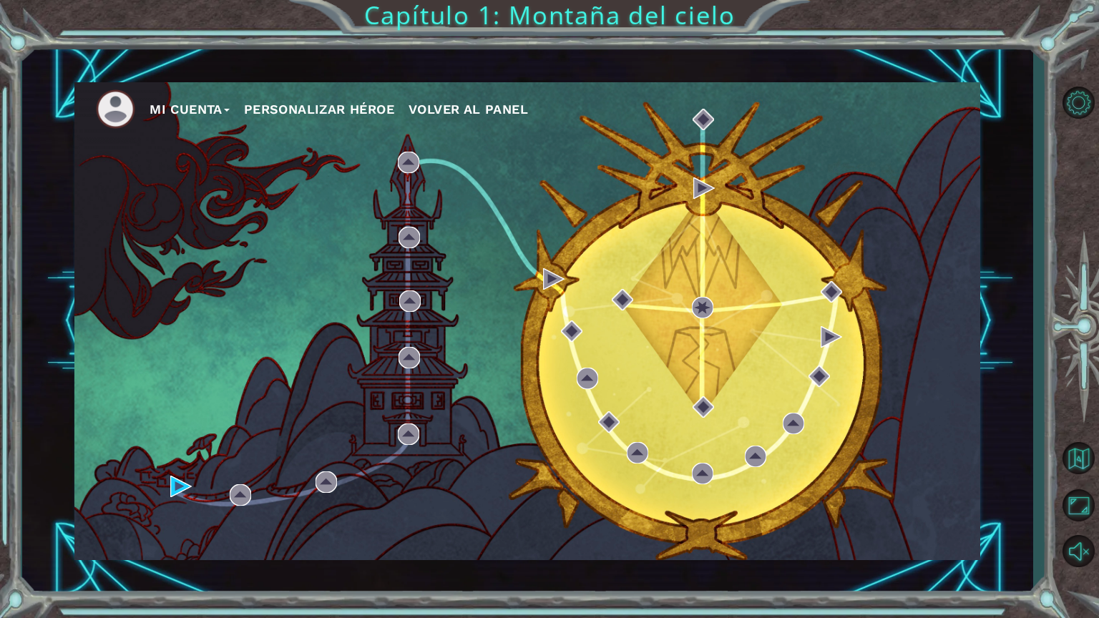
click at [452, 99] on button "Volver al panel" at bounding box center [467, 109] width 119 height 21
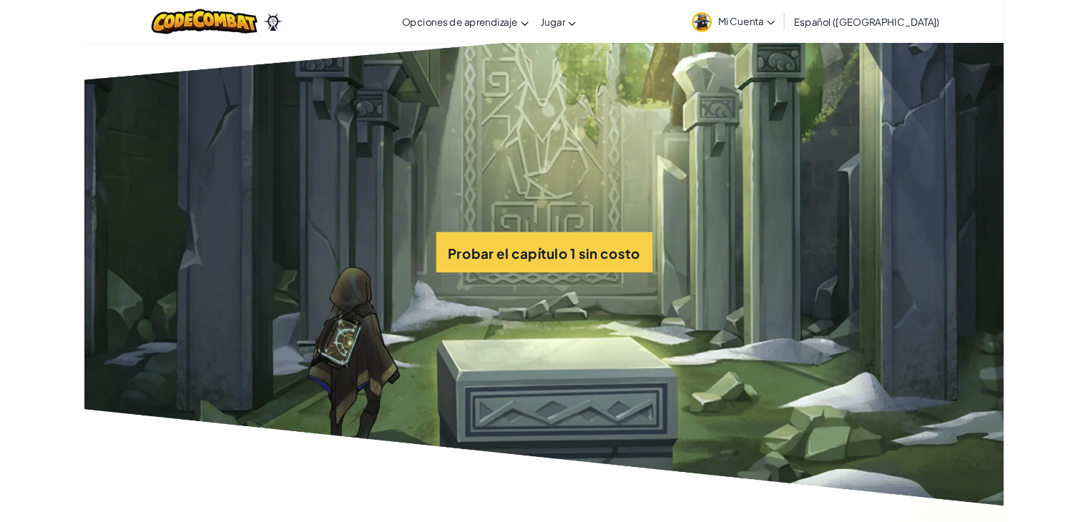
scroll to position [3291, 0]
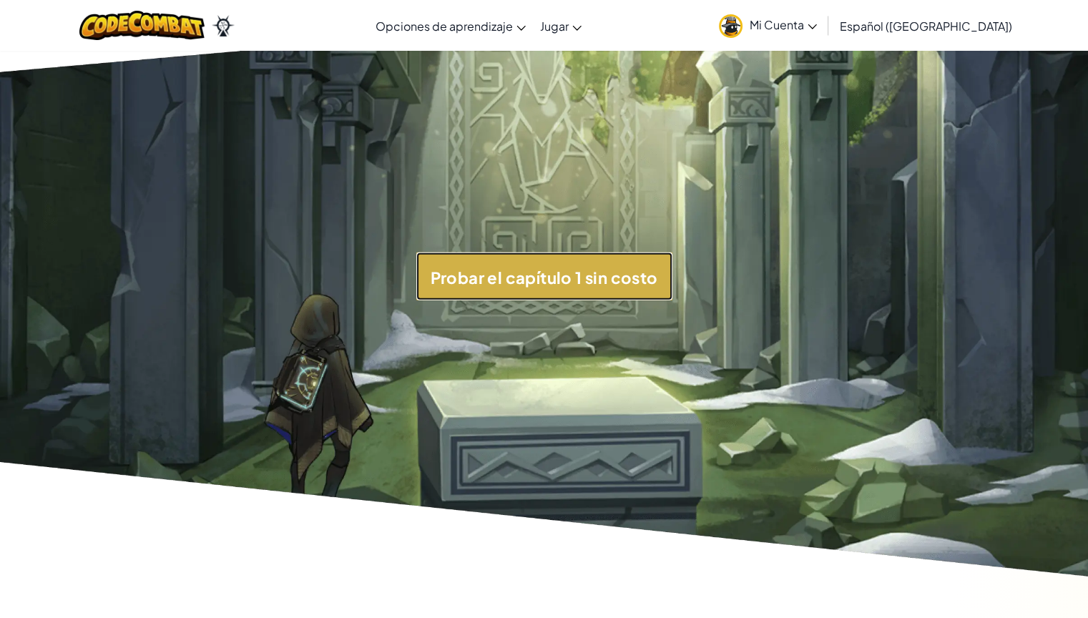
click at [479, 286] on font "Probar el capítulo 1 sin costo" at bounding box center [544, 276] width 227 height 20
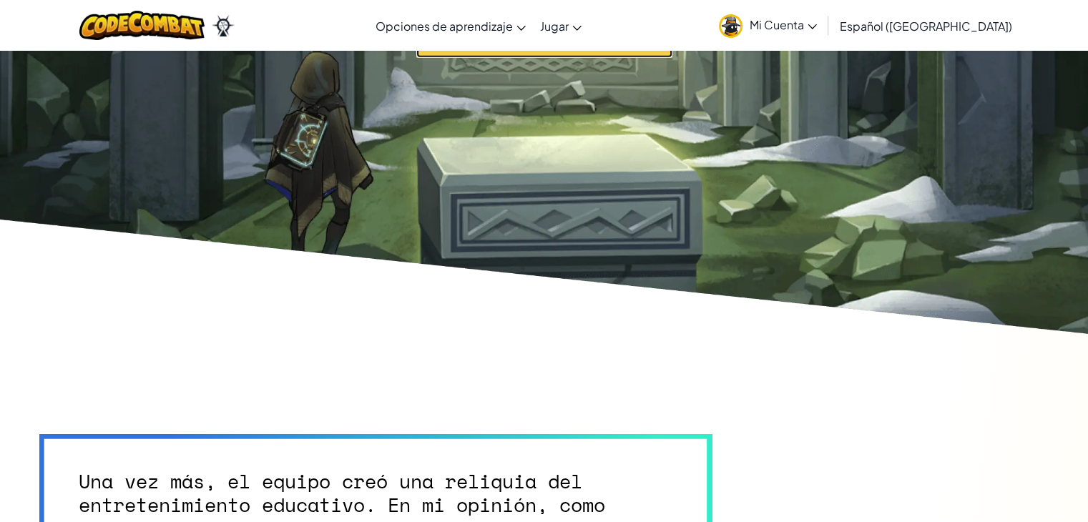
scroll to position [3505, 0]
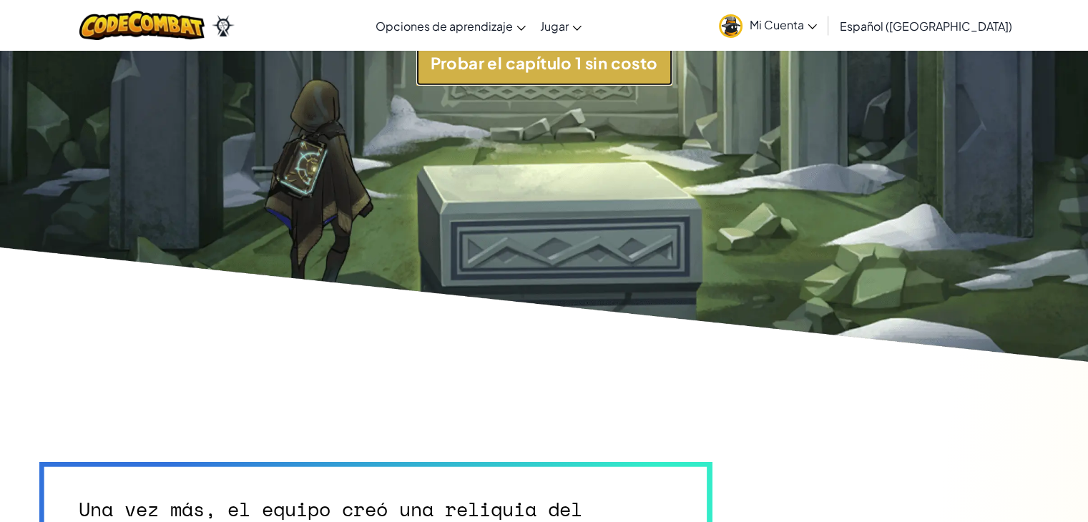
click at [575, 74] on button "Probar el capítulo 1 sin costo" at bounding box center [544, 62] width 256 height 48
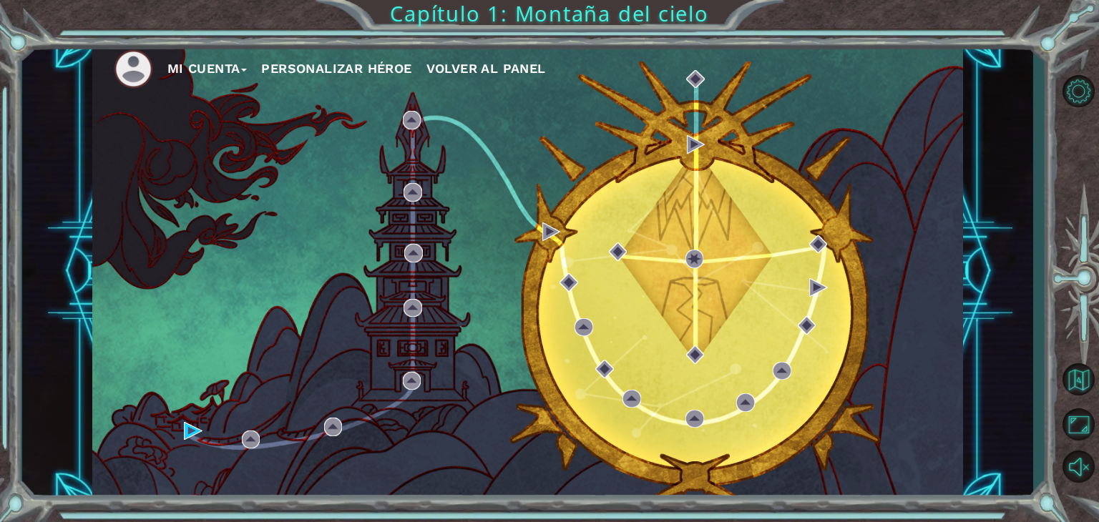
click at [376, 77] on button "Personalizar héroe" at bounding box center [336, 68] width 150 height 21
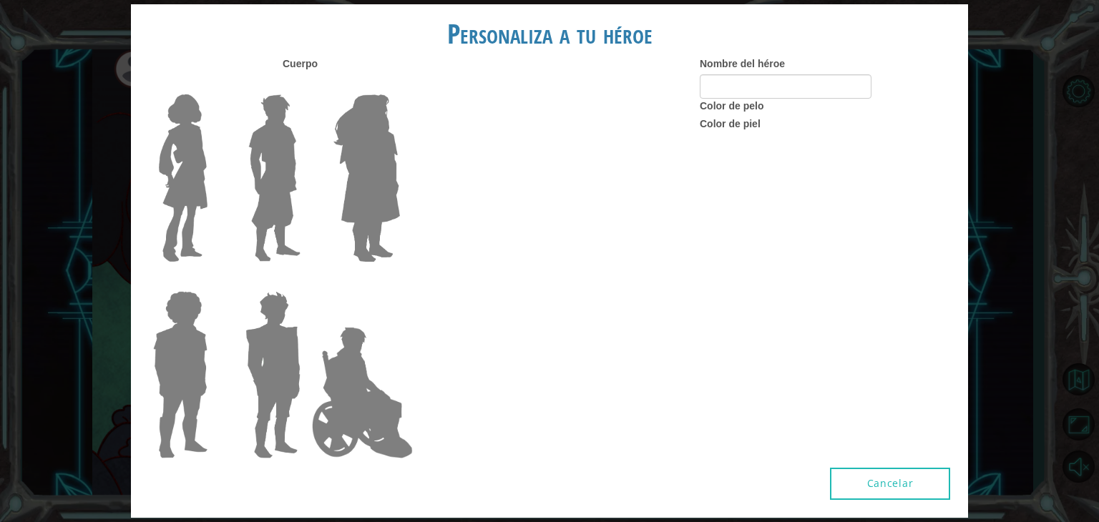
type input "[PERSON_NAME]"
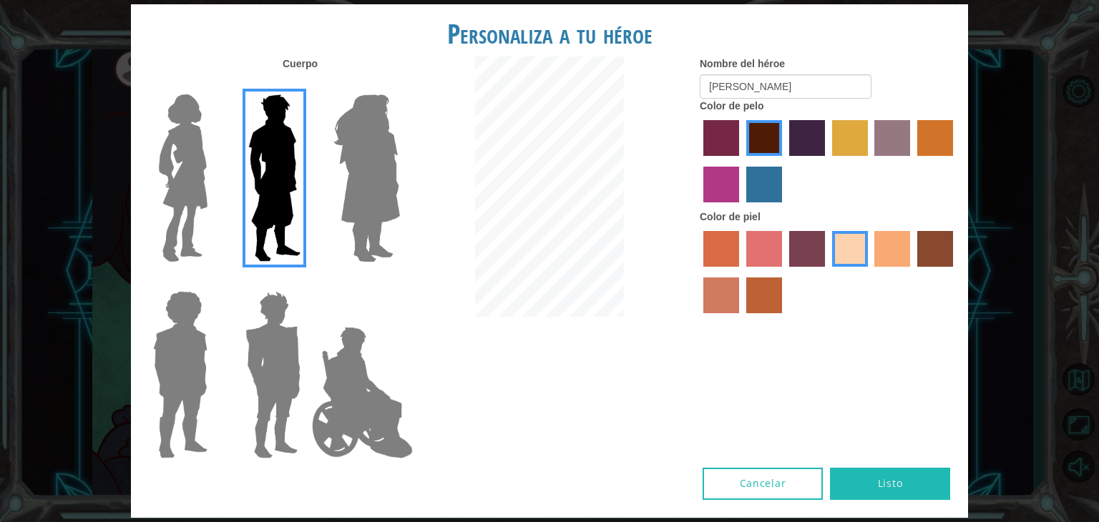
click at [917, 481] on button "Listo" at bounding box center [890, 484] width 120 height 32
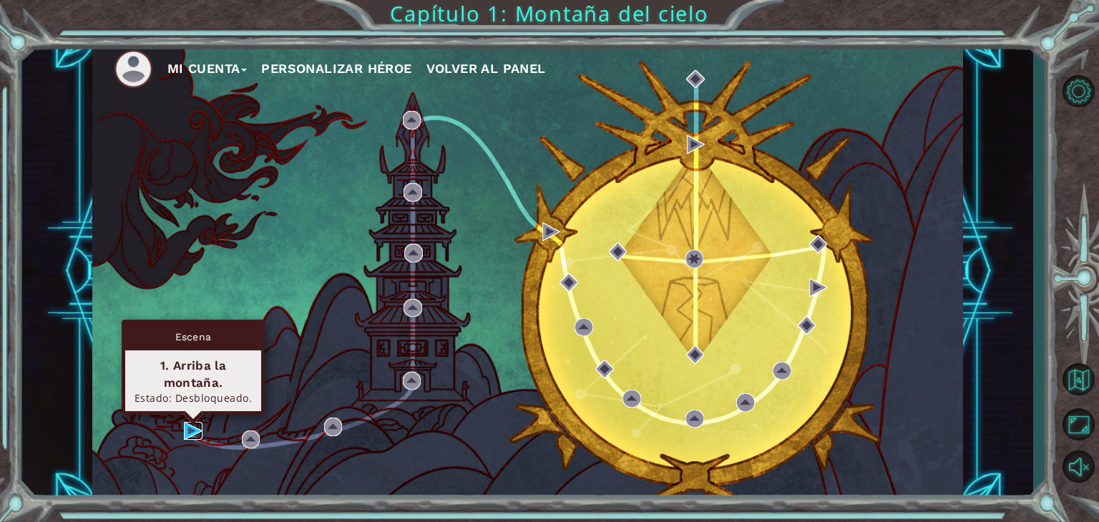
click at [191, 426] on img at bounding box center [193, 431] width 19 height 19
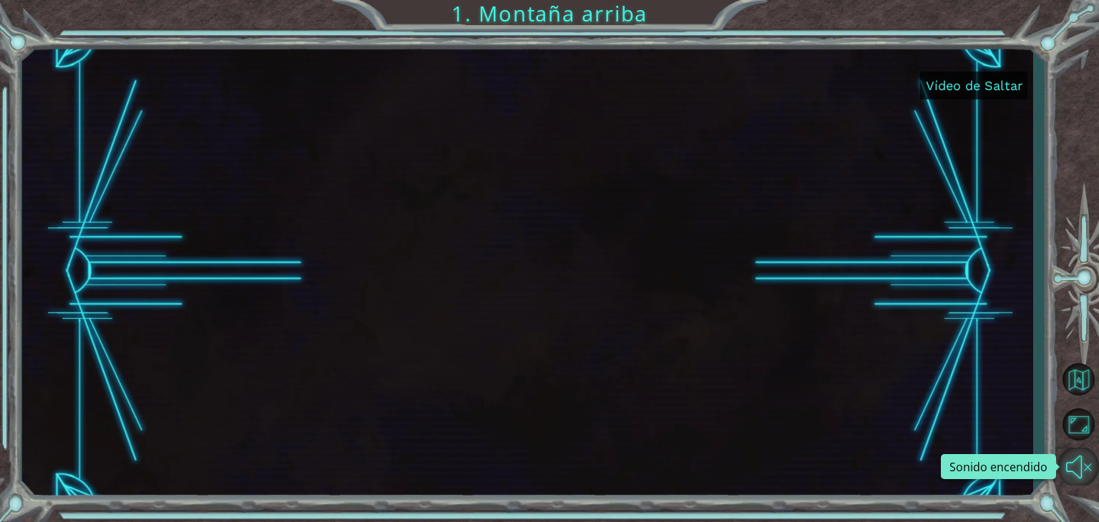
click at [1088, 461] on button "Sonido encendido" at bounding box center [1077, 467] width 41 height 38
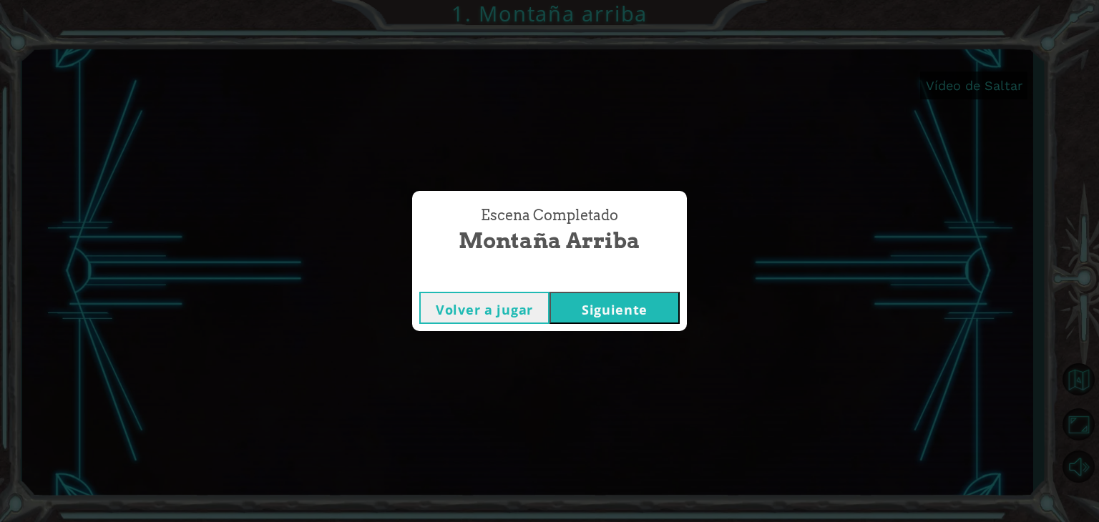
click at [635, 298] on button "Siguiente" at bounding box center [614, 308] width 130 height 32
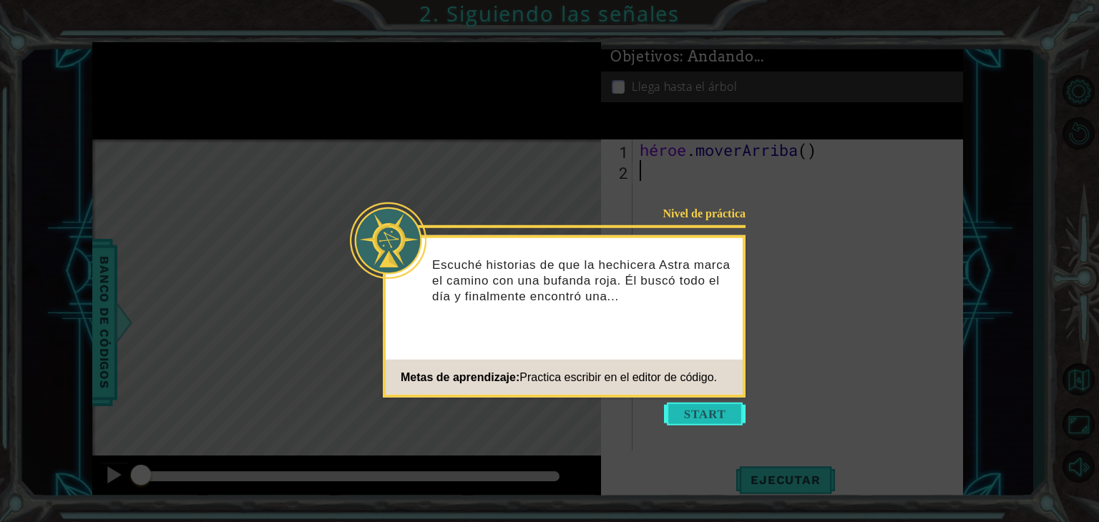
click at [702, 407] on button "Comenzar" at bounding box center [705, 414] width 82 height 23
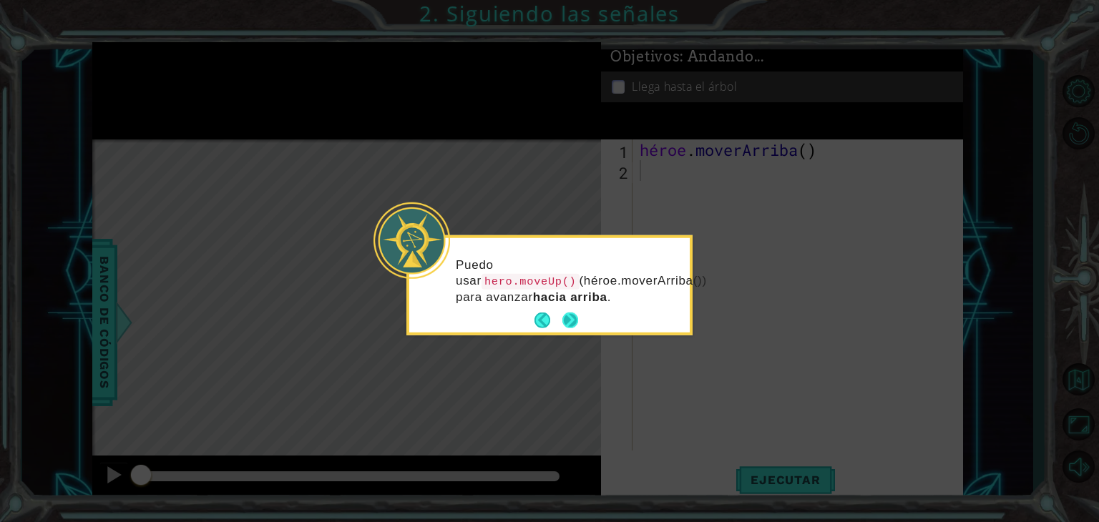
click at [574, 322] on button "Próximo" at bounding box center [570, 321] width 16 height 16
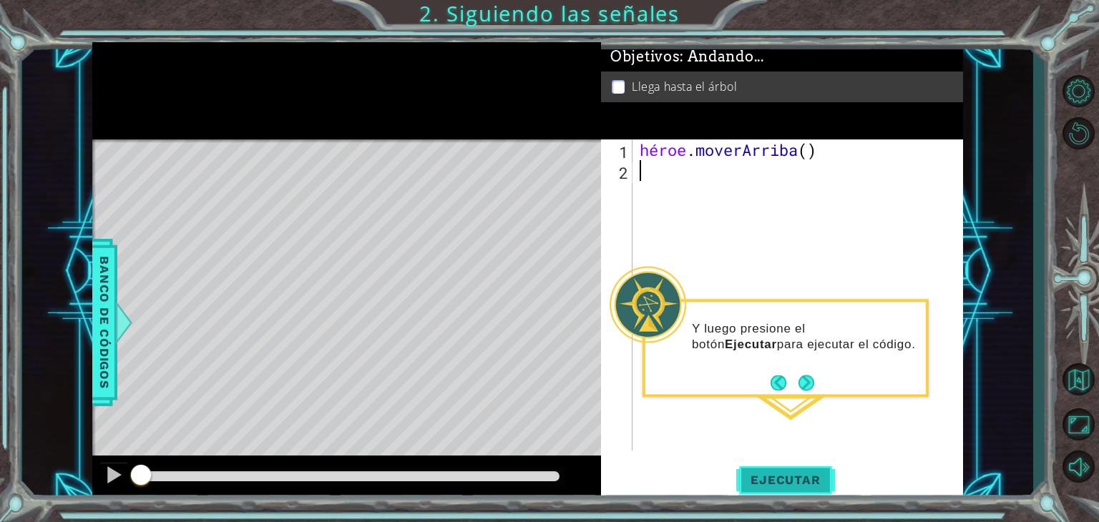
type textarea "h"
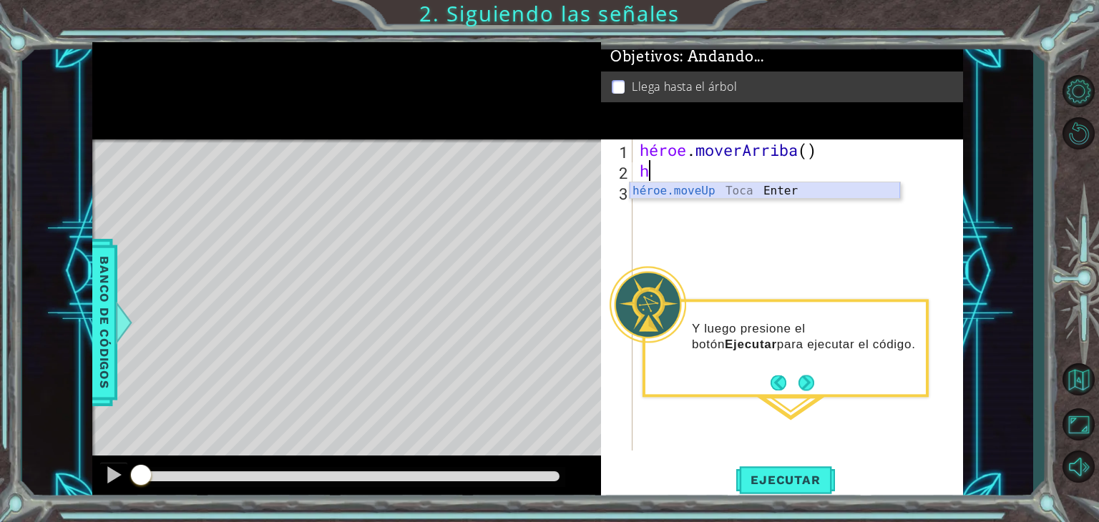
click at [725, 196] on div "héroe.moveUp Toca Enter" at bounding box center [765, 208] width 270 height 52
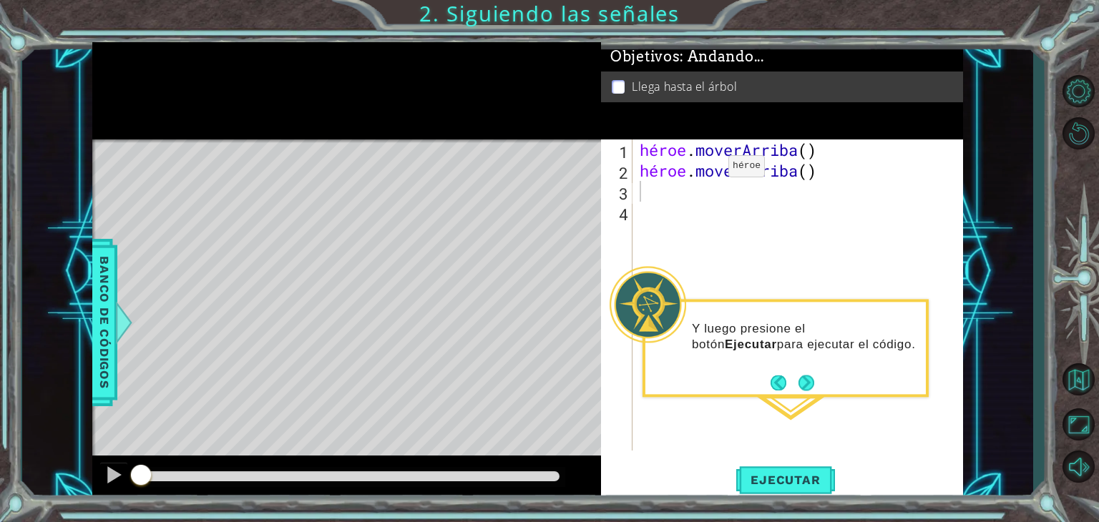
click at [630, 82] on li "Llega hasta el árbol" at bounding box center [783, 87] width 343 height 16
click at [612, 91] on li "Llega hasta el árbol" at bounding box center [783, 87] width 343 height 16
click at [810, 386] on button "Próximo" at bounding box center [806, 383] width 16 height 16
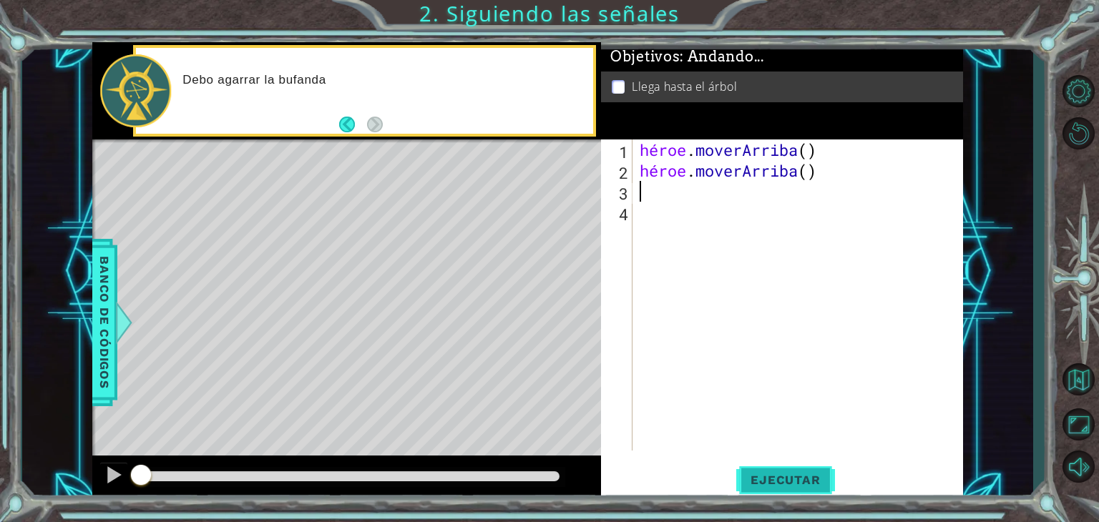
click at [804, 486] on font "Ejecutar" at bounding box center [784, 480] width 69 height 14
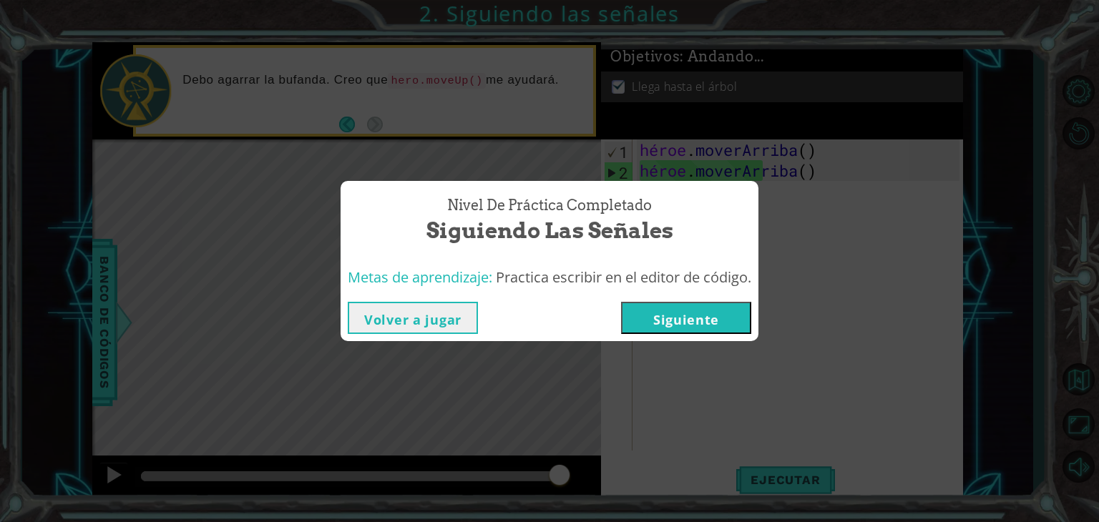
click at [1098, 427] on div "Nivel de práctica Completado Siguiendo las señales Metas de aprendizaje: Practi…" at bounding box center [549, 261] width 1099 height 522
click at [424, 314] on font "Volver a jugar" at bounding box center [412, 319] width 97 height 17
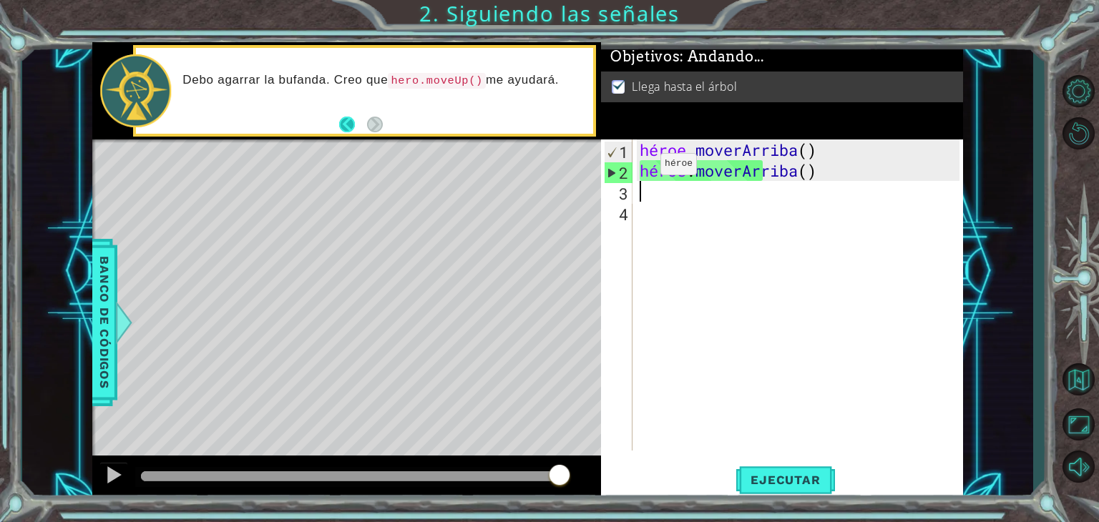
click at [341, 117] on button "Atrás" at bounding box center [353, 125] width 28 height 16
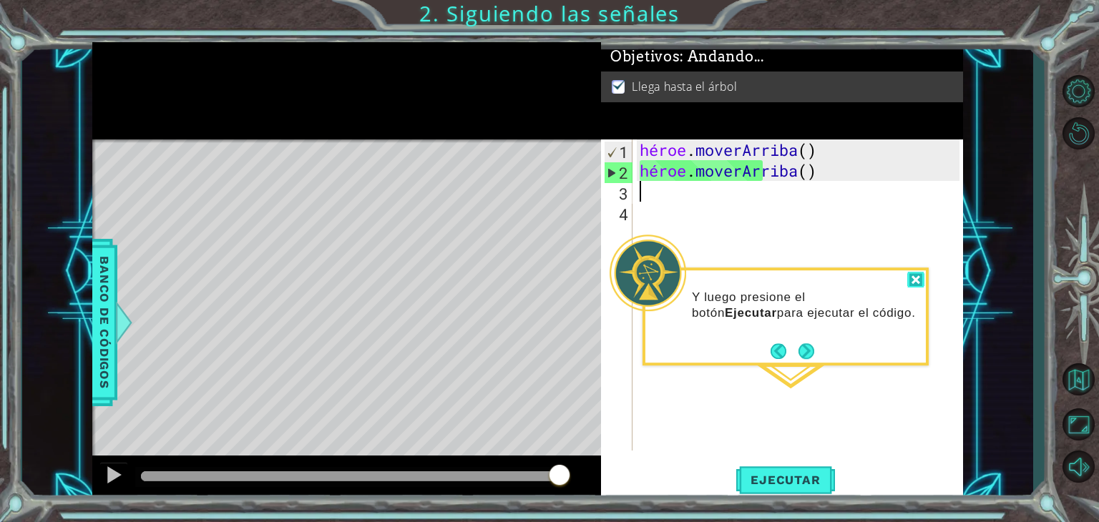
click at [919, 273] on div at bounding box center [915, 280] width 17 height 16
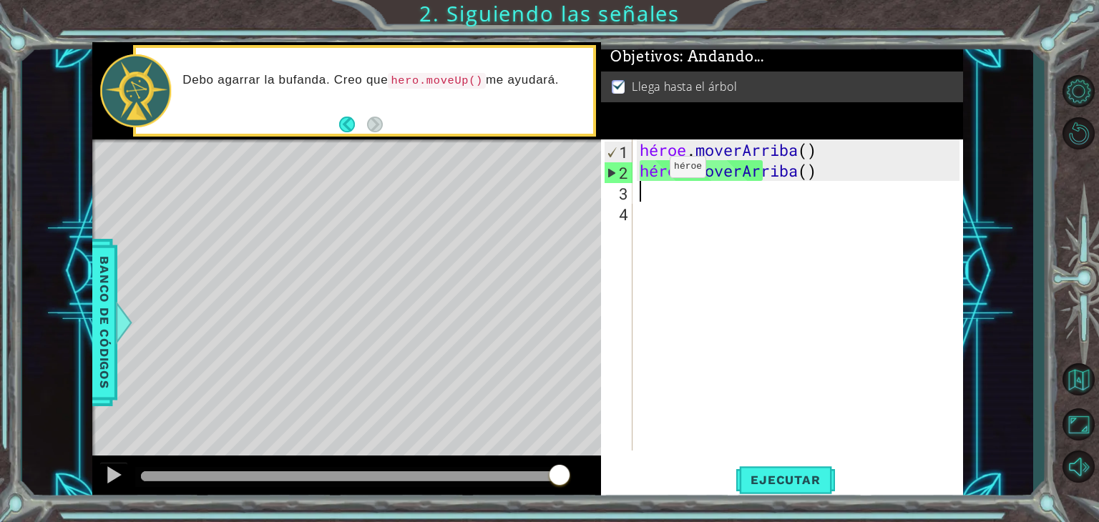
click at [630, 152] on div "1" at bounding box center [619, 152] width 28 height 21
type textarea "hero.moveUp()"
click at [640, 146] on div "héroe . [PERSON_NAME] ( ) héroe . moverArriba ( )" at bounding box center [802, 316] width 330 height 353
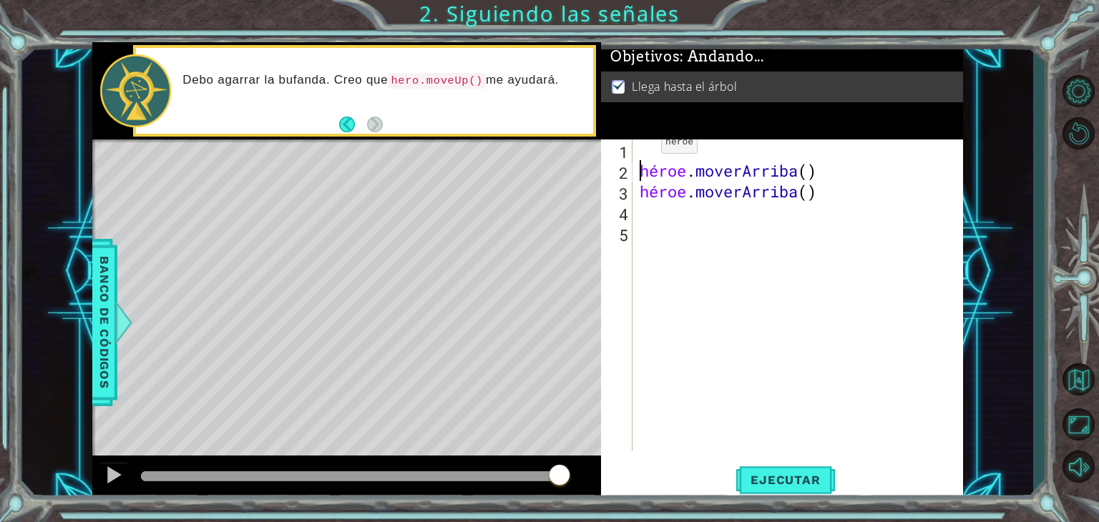
click at [640, 146] on div "héroe . [PERSON_NAME] ( ) héroe . moverArriba ( )" at bounding box center [802, 316] width 330 height 353
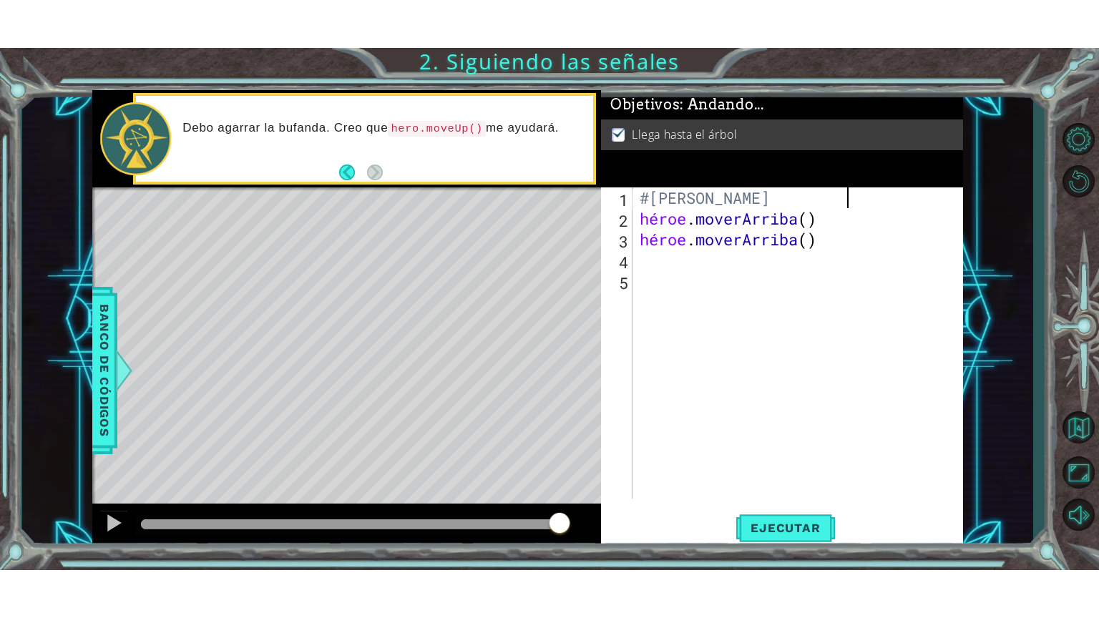
scroll to position [0, 9]
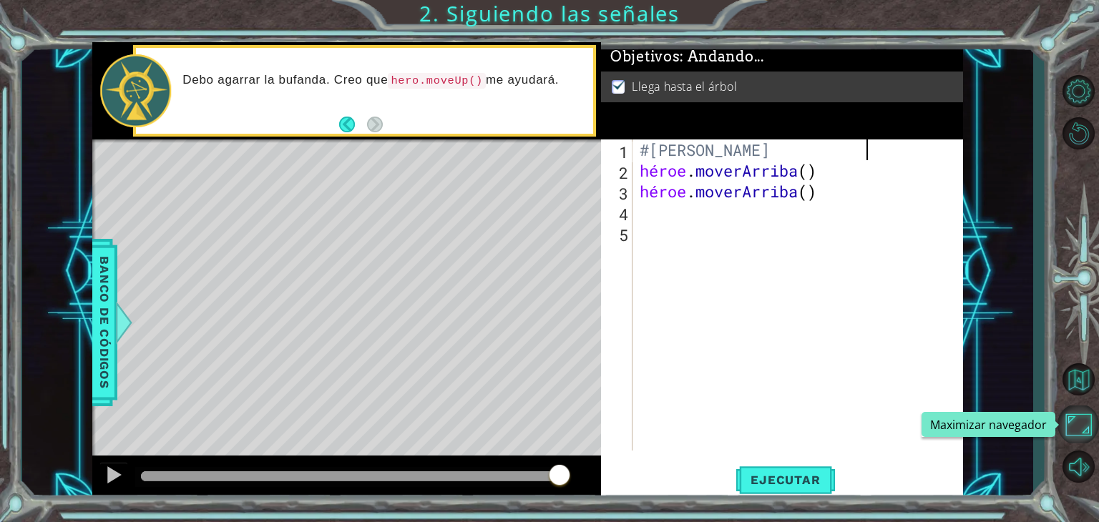
type textarea "#[PERSON_NAME]"
click at [1090, 440] on button "Maximizar navegador" at bounding box center [1077, 425] width 41 height 38
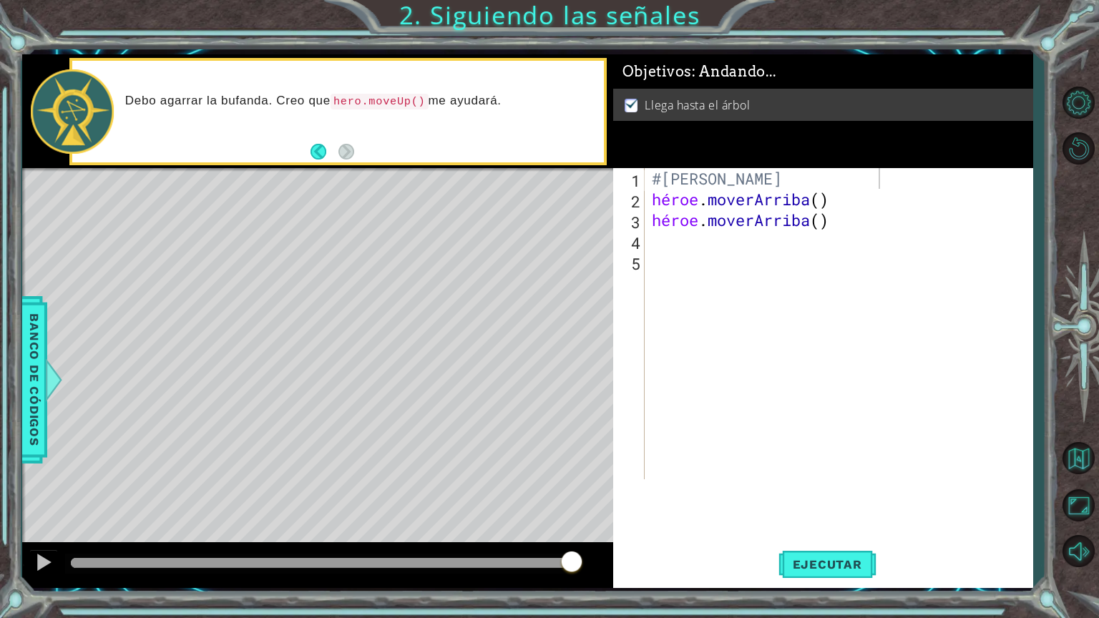
click at [878, 170] on div "#[PERSON_NAME] héroe . [PERSON_NAME] ( ) héroe . moverArriba ( )" at bounding box center [842, 344] width 387 height 353
type textarea "#[PERSON_NAME]"
click at [847, 522] on button "Ejecutar" at bounding box center [827, 564] width 98 height 42
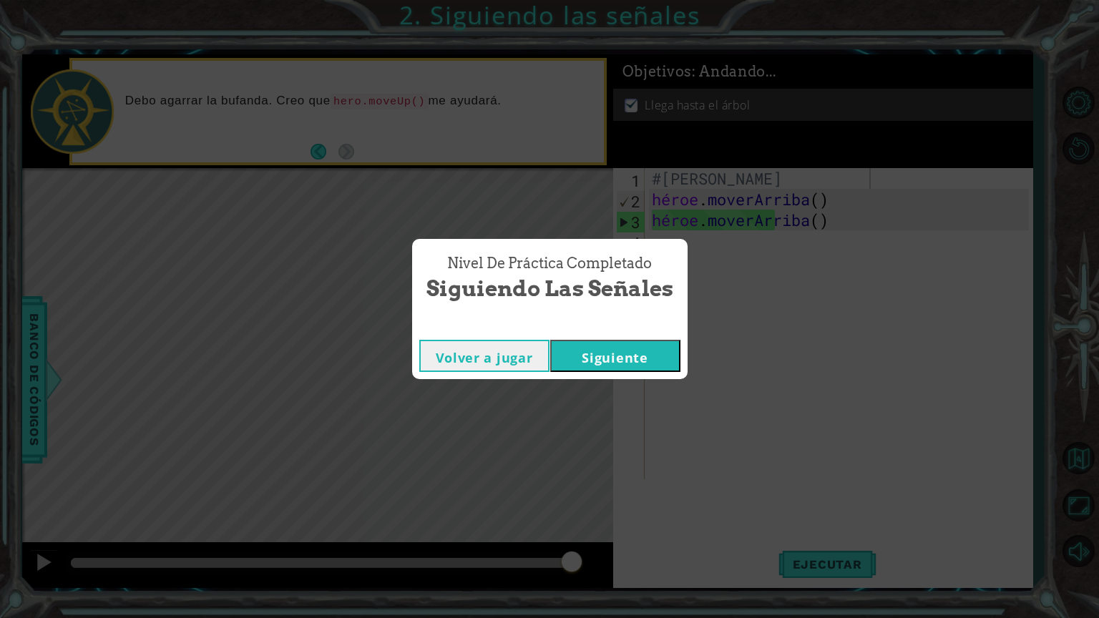
click at [541, 306] on div "Nivel de práctica Completado Siguiendo las señales" at bounding box center [549, 278] width 261 height 65
click at [641, 346] on button "Siguiente" at bounding box center [615, 356] width 130 height 32
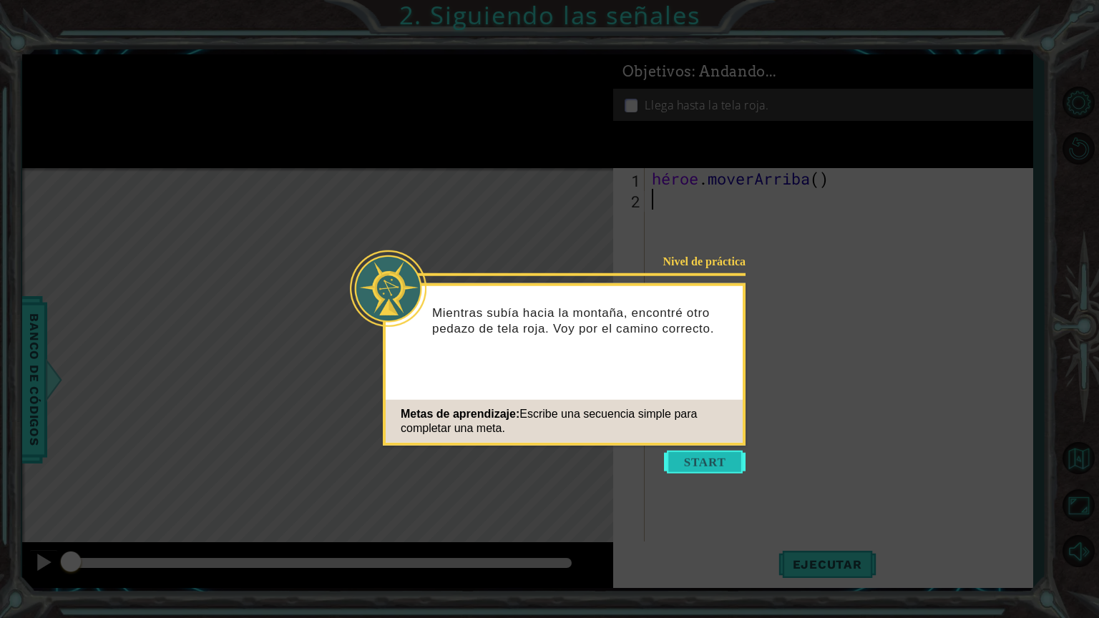
click at [684, 461] on button "Comenzar" at bounding box center [705, 462] width 82 height 23
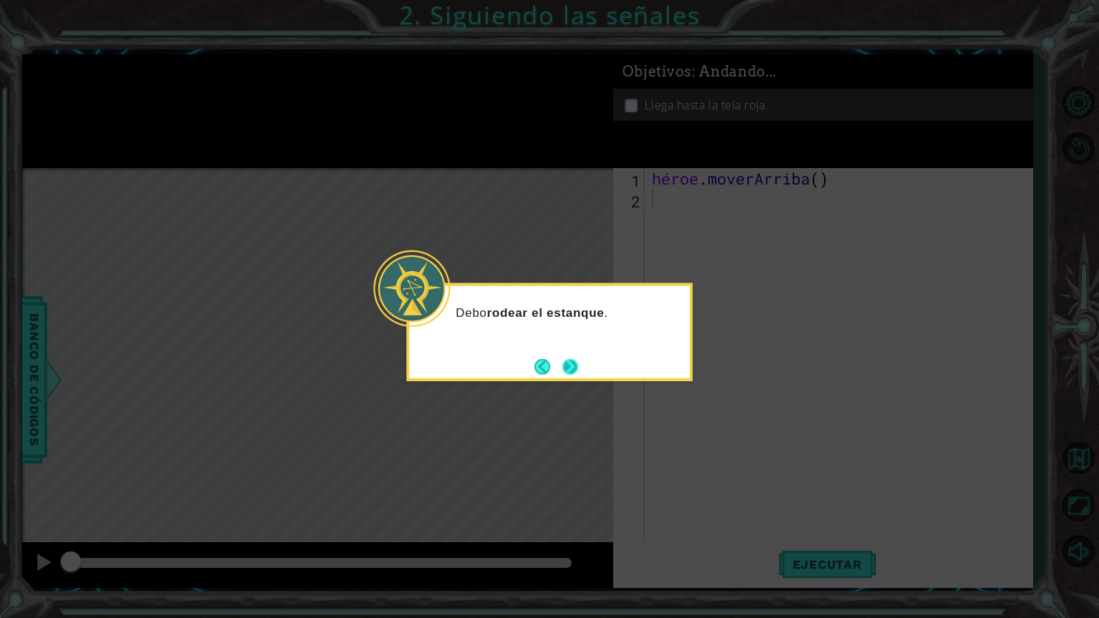
click at [560, 361] on button "Atrás" at bounding box center [548, 366] width 28 height 16
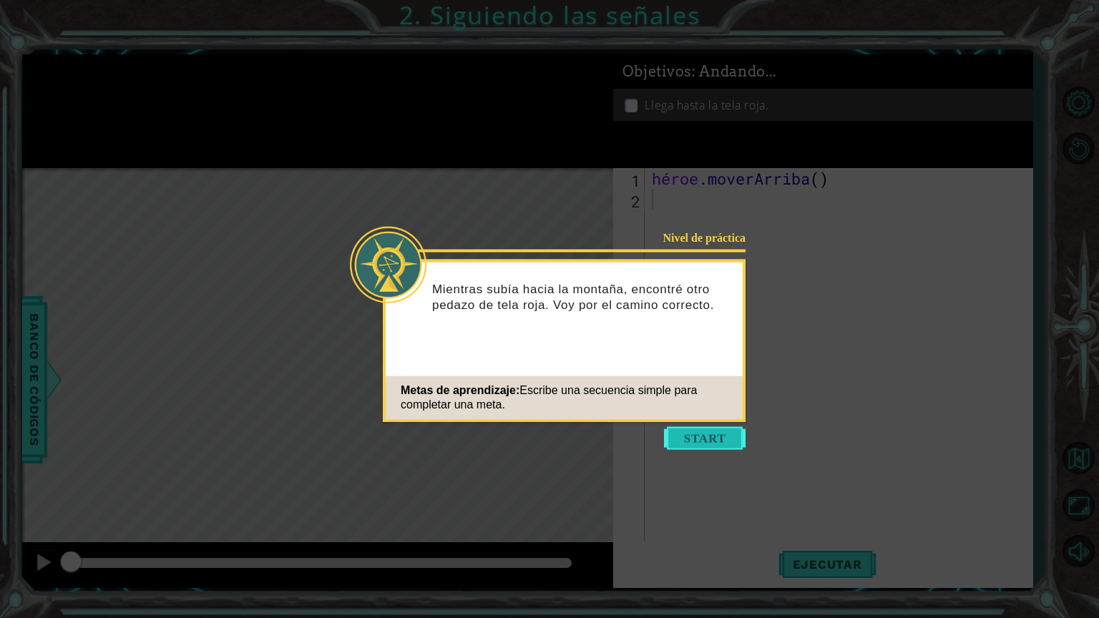
click at [718, 446] on button "Comenzar" at bounding box center [705, 438] width 82 height 23
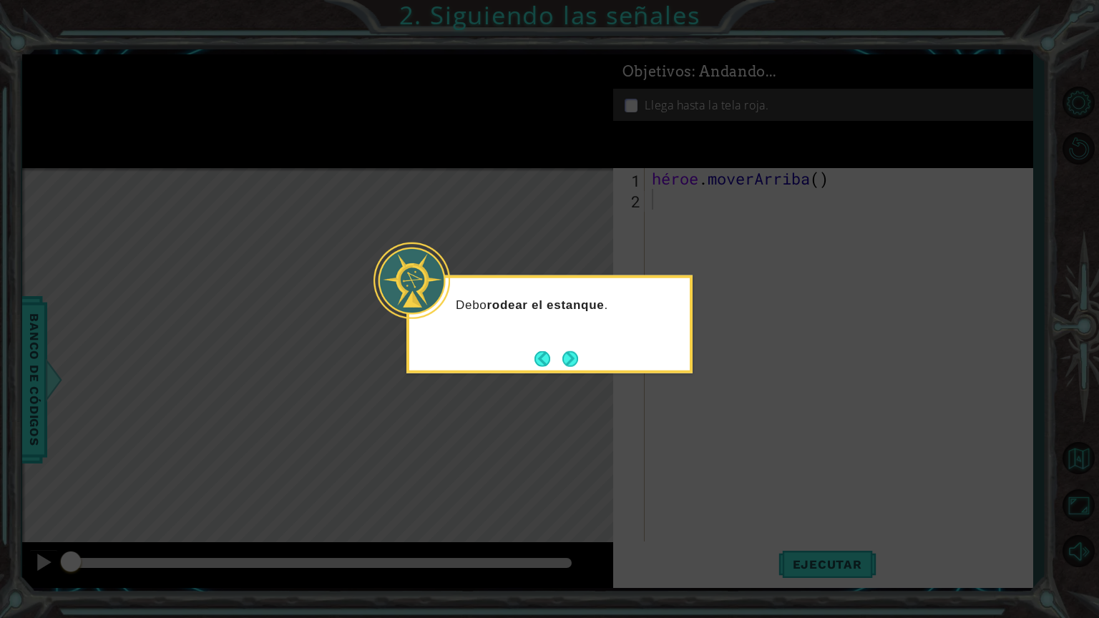
click at [576, 341] on div "Debo rodear el estanque ." at bounding box center [549, 324] width 286 height 98
drag, startPoint x: 576, startPoint y: 341, endPoint x: 566, endPoint y: 359, distance: 20.5
click at [567, 355] on div "Debo rodear el estanque ." at bounding box center [549, 324] width 286 height 98
click at [566, 359] on button "Próximo" at bounding box center [570, 359] width 16 height 16
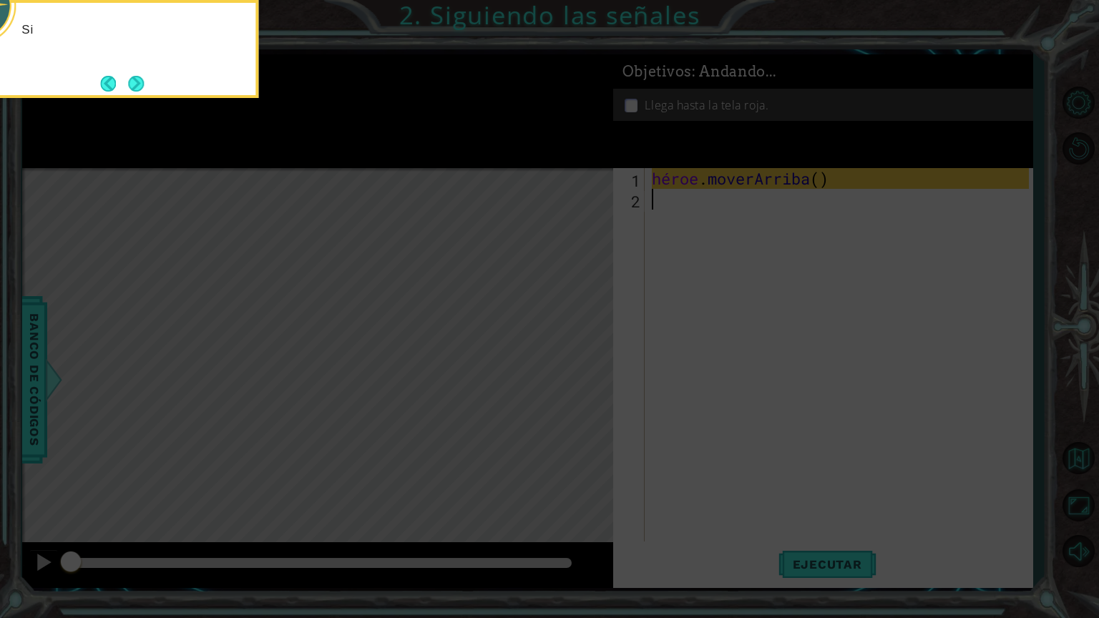
click at [591, 341] on icon at bounding box center [549, 99] width 1099 height 1037
click at [137, 87] on button "Próximo" at bounding box center [136, 84] width 16 height 16
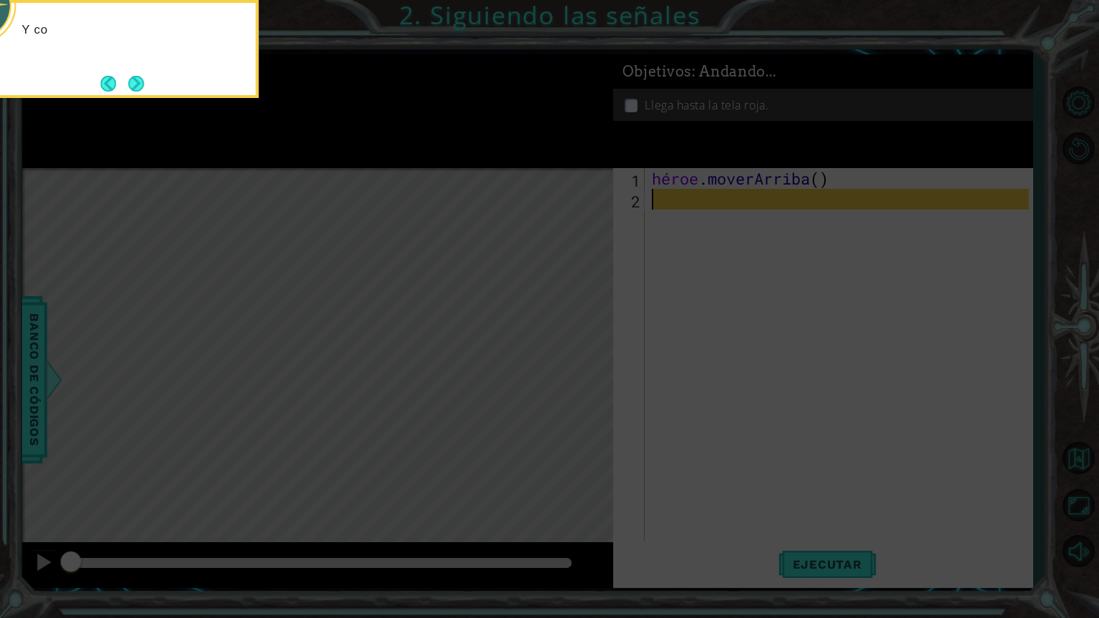
click at [137, 87] on button "Próximo" at bounding box center [136, 84] width 16 height 16
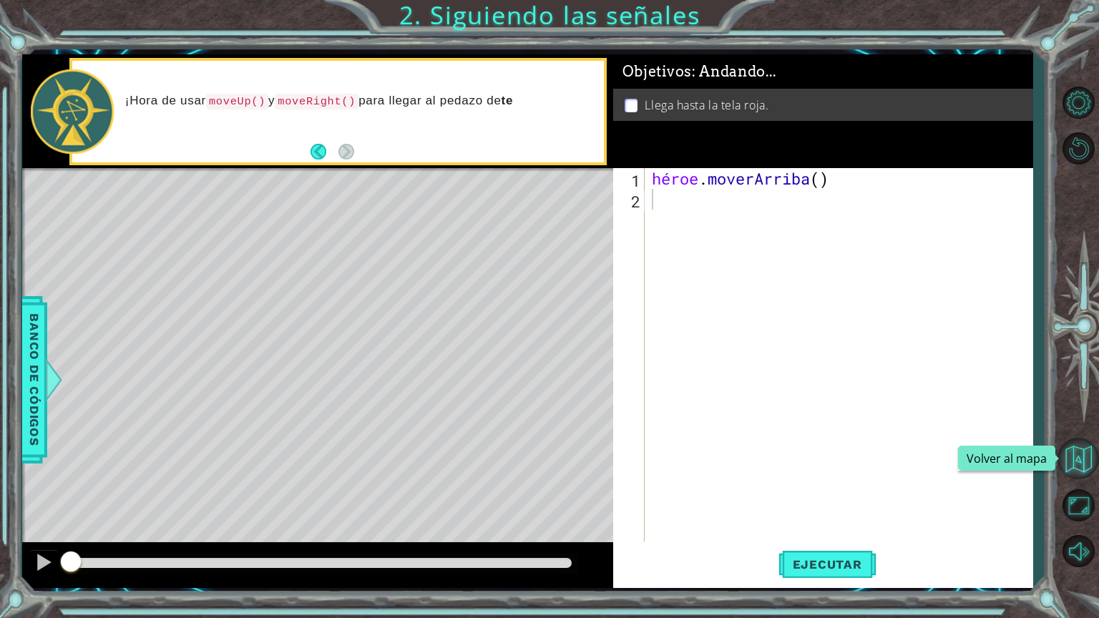
click at [1090, 447] on button "Volver al mapa" at bounding box center [1077, 458] width 41 height 41
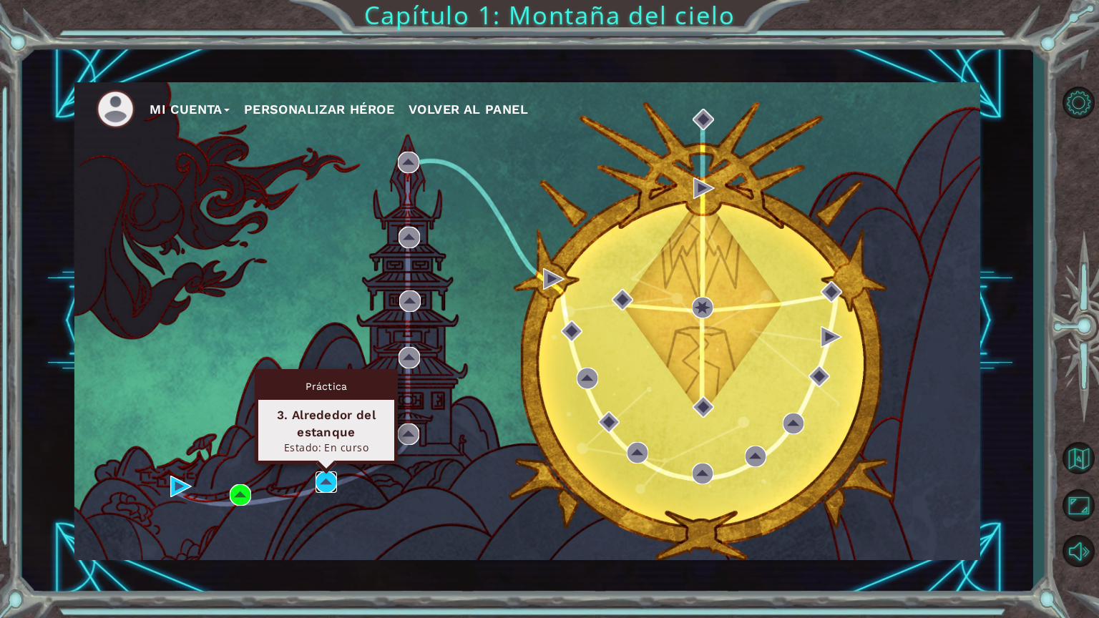
click at [320, 474] on img at bounding box center [325, 481] width 21 height 21
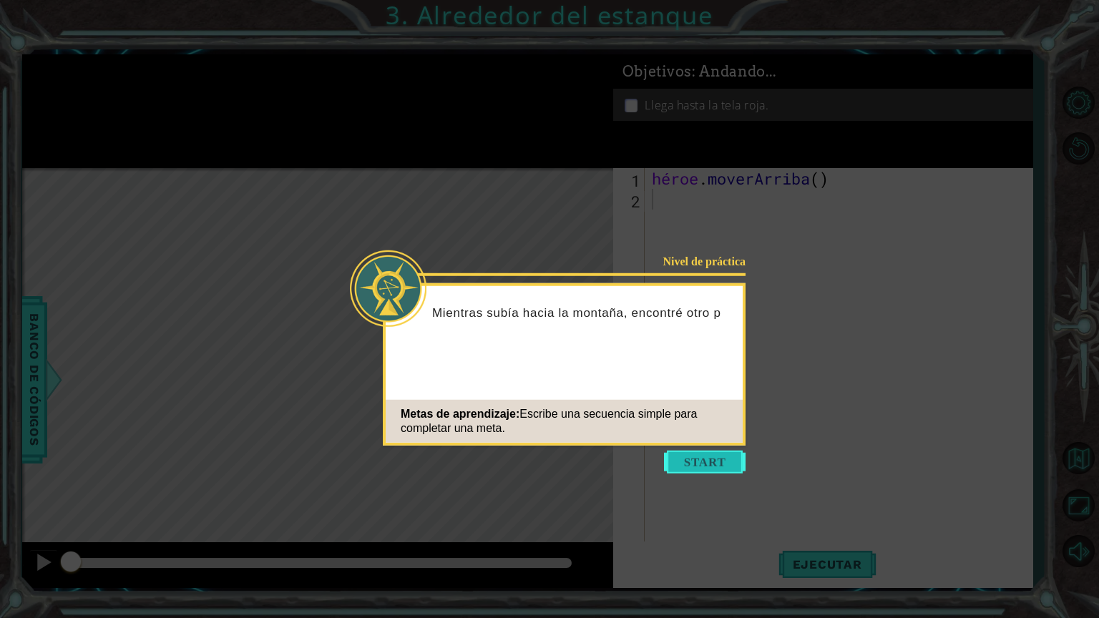
click at [720, 456] on button "Comenzar" at bounding box center [705, 462] width 82 height 23
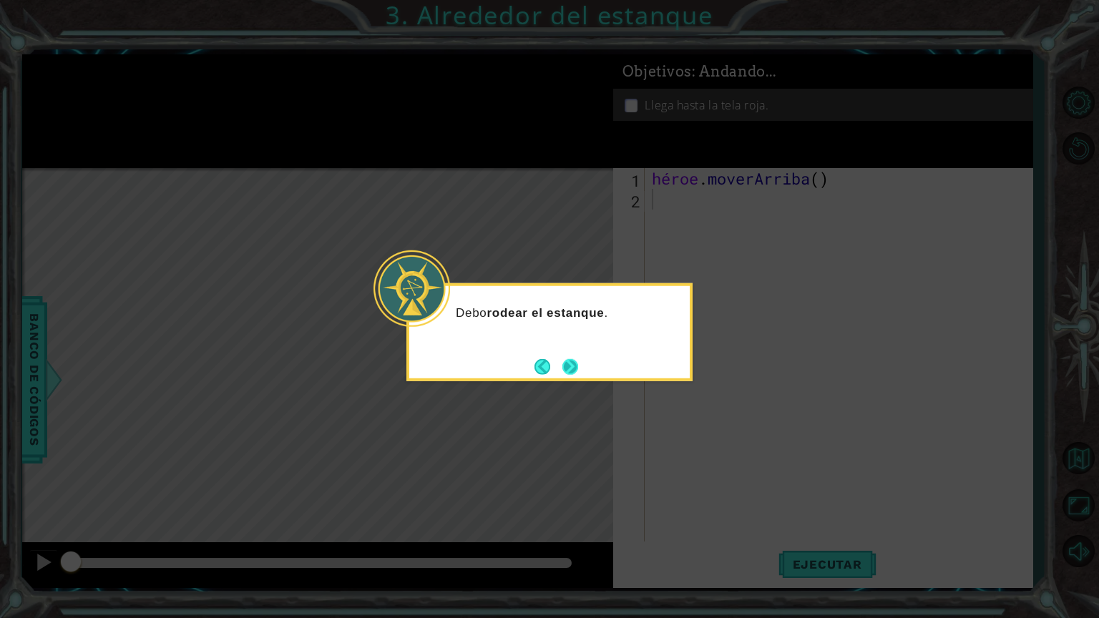
click at [577, 359] on button "Próximo" at bounding box center [570, 366] width 16 height 16
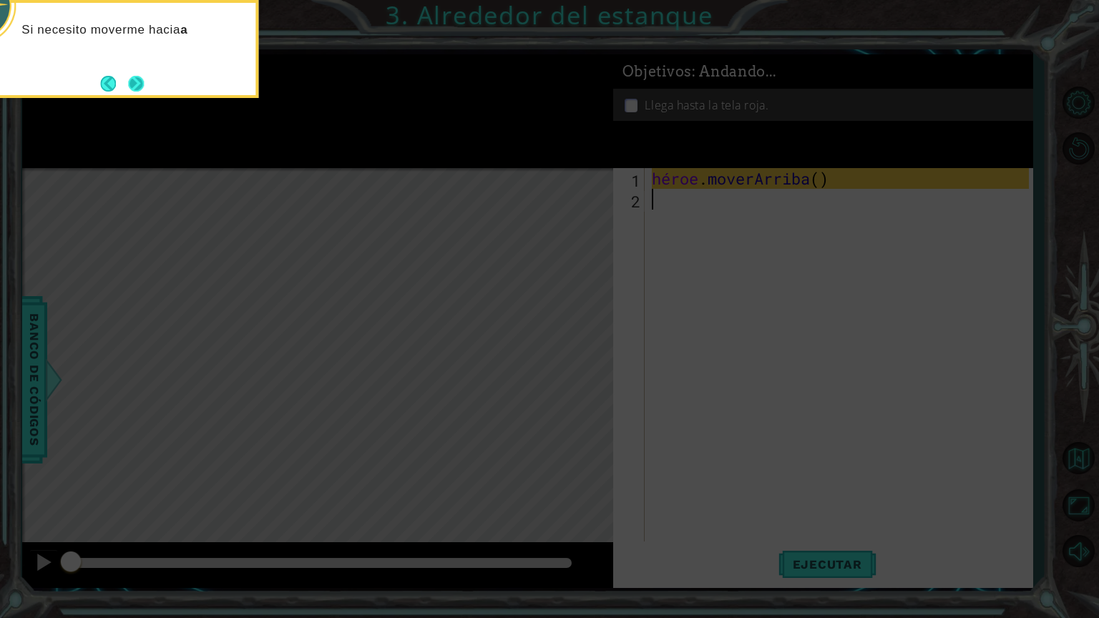
click at [142, 89] on button "Próximo" at bounding box center [136, 84] width 16 height 16
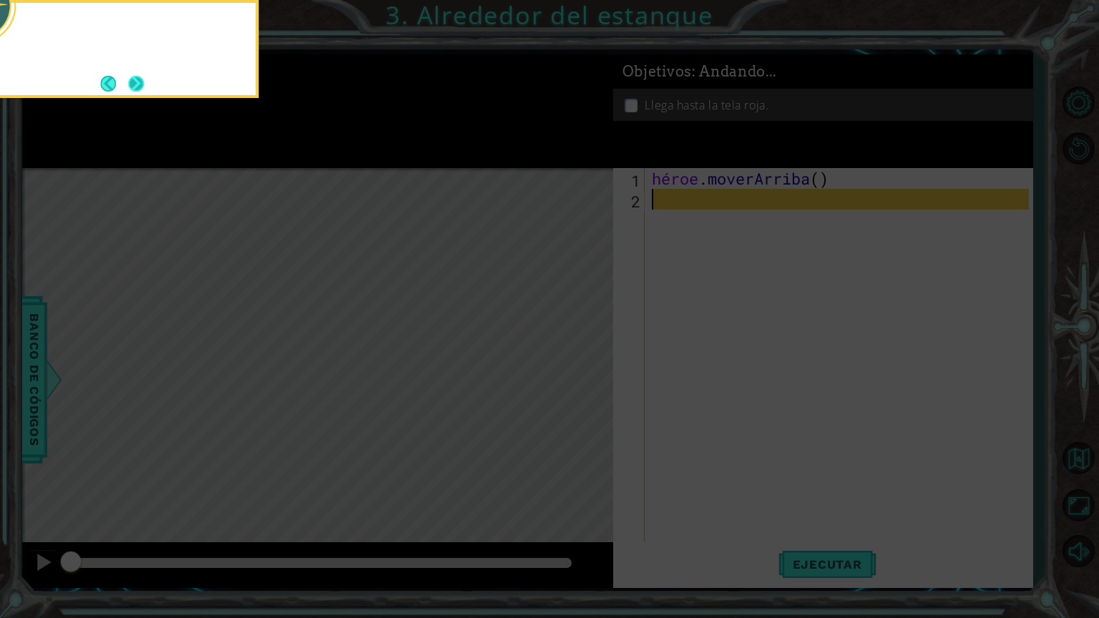
click at [140, 77] on button "Next" at bounding box center [136, 84] width 16 height 16
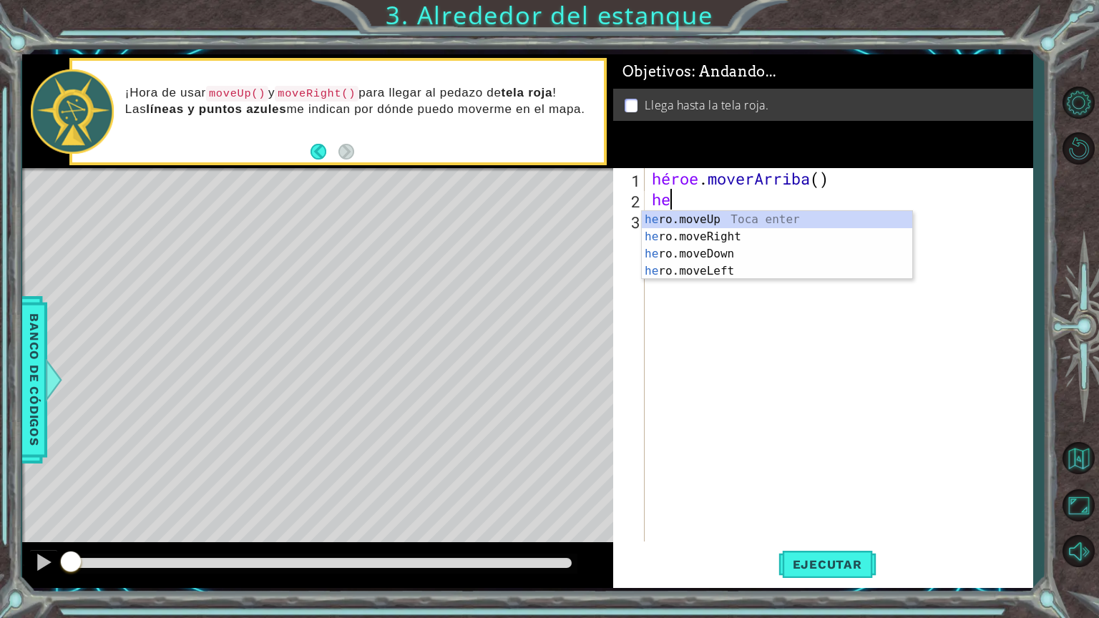
type textarea "h"
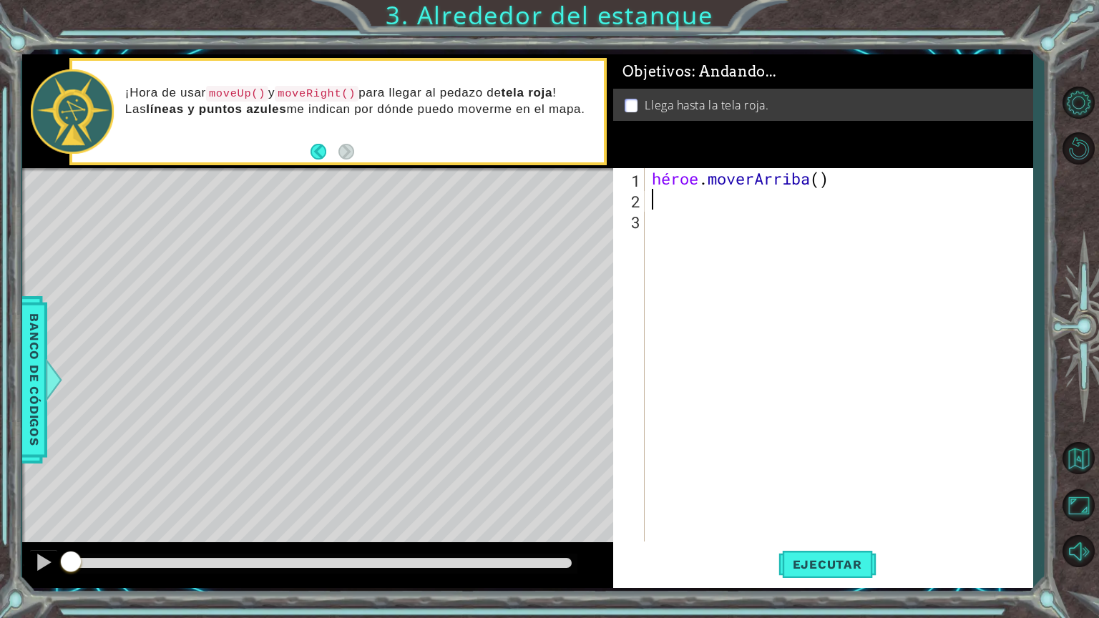
type textarea "h"
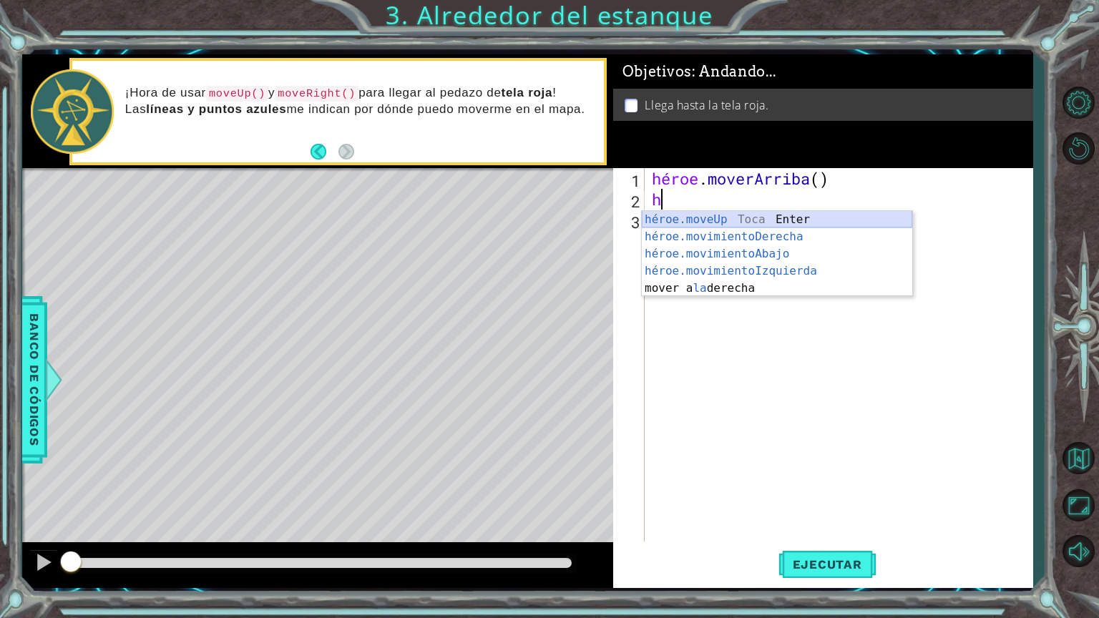
click at [730, 215] on div "héroe.moveUp Toca Enter héroe.movimientoDerecha ​ Toca Enter héroe.movimientoAb…" at bounding box center [777, 271] width 270 height 120
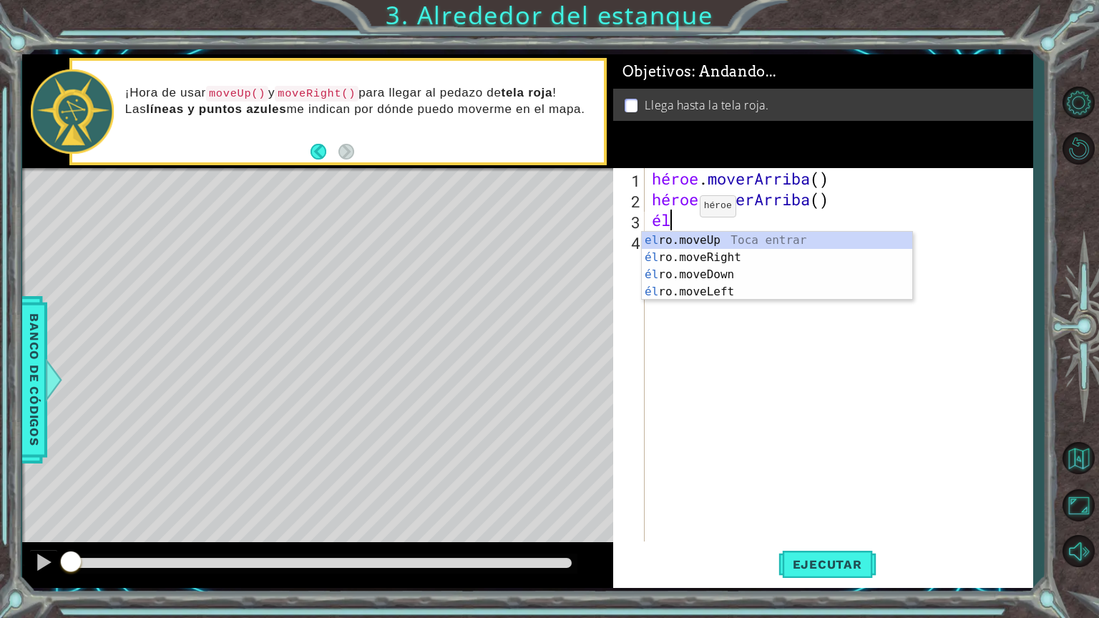
type textarea "he"
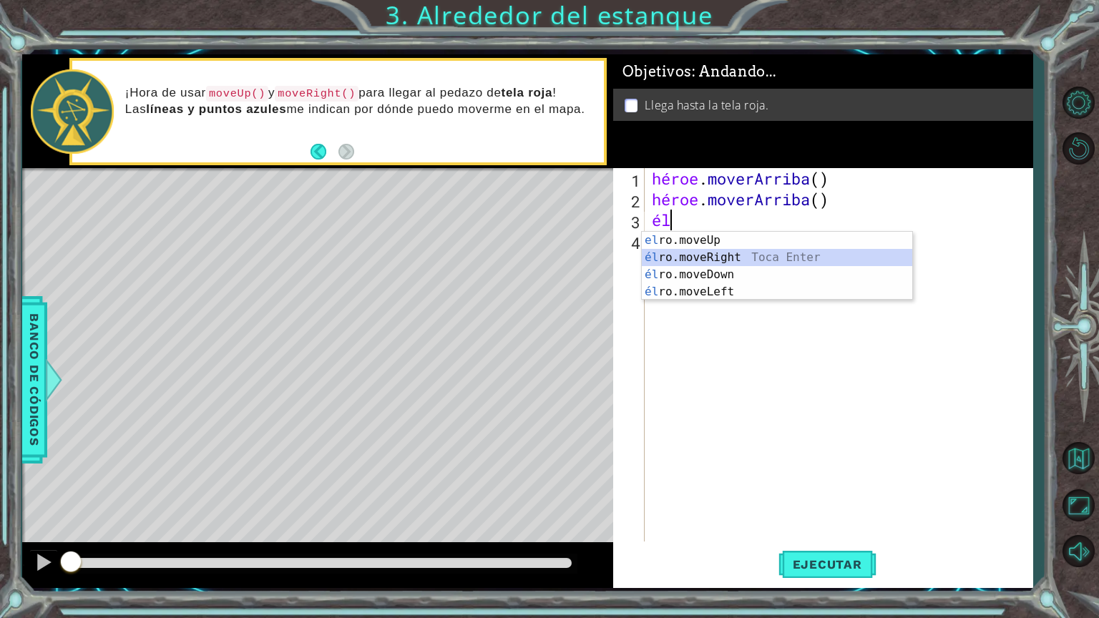
click at [704, 262] on div "el ro.moveUp Toca entrar él ro.moveRight Toca Enter él ro.moveDown Toca Enter é…" at bounding box center [777, 283] width 270 height 103
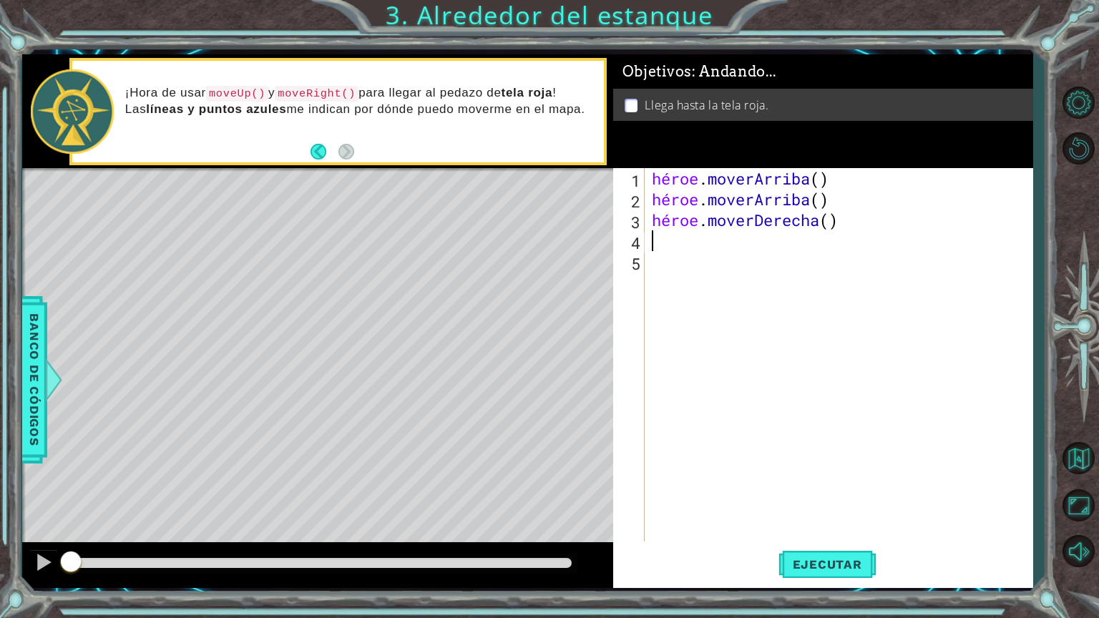
click at [704, 262] on div "héroe . [PERSON_NAME] ( ) héroe . [PERSON_NAME] ( ) héroe . moverDerecha ( )" at bounding box center [842, 375] width 387 height 415
click at [661, 247] on div "héroe . [PERSON_NAME] ( ) héroe . [PERSON_NAME] ( ) héroe . moverDerecha ( )" at bounding box center [842, 375] width 387 height 415
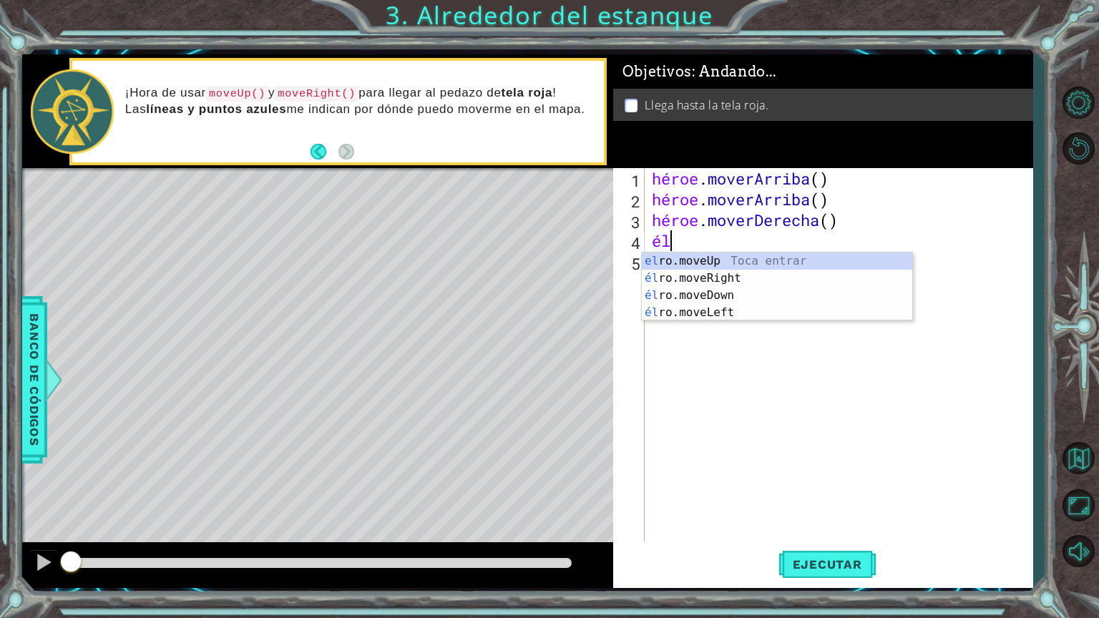
type textarea "her"
click at [733, 262] on div "su o.moveUp Toca entrar su o.moveRight Toca Enter su o.moveDown Toca Enter su o…" at bounding box center [777, 304] width 270 height 103
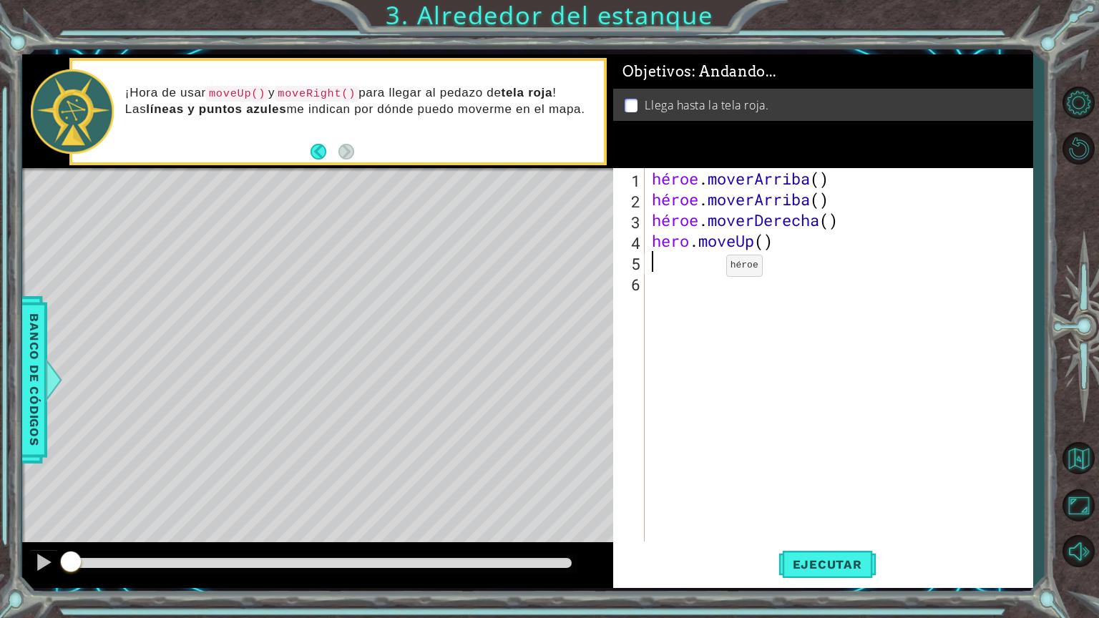
click at [704, 269] on div "héroe . [PERSON_NAME] ( ) héroe . [PERSON_NAME] ( ) héroe . moverDerecha ( ) he…" at bounding box center [842, 375] width 387 height 415
type textarea "h"
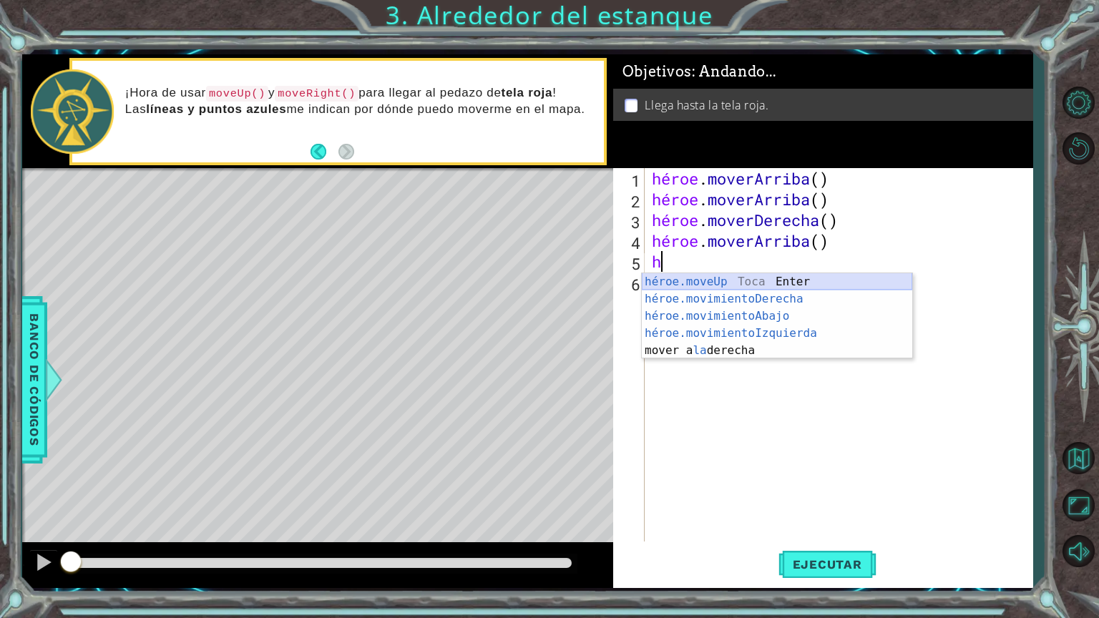
click at [715, 280] on div "héroe.moveUp Toca Enter héroe.movimientoDerecha ​ Toca Enter héroe.movimientoAb…" at bounding box center [777, 333] width 270 height 120
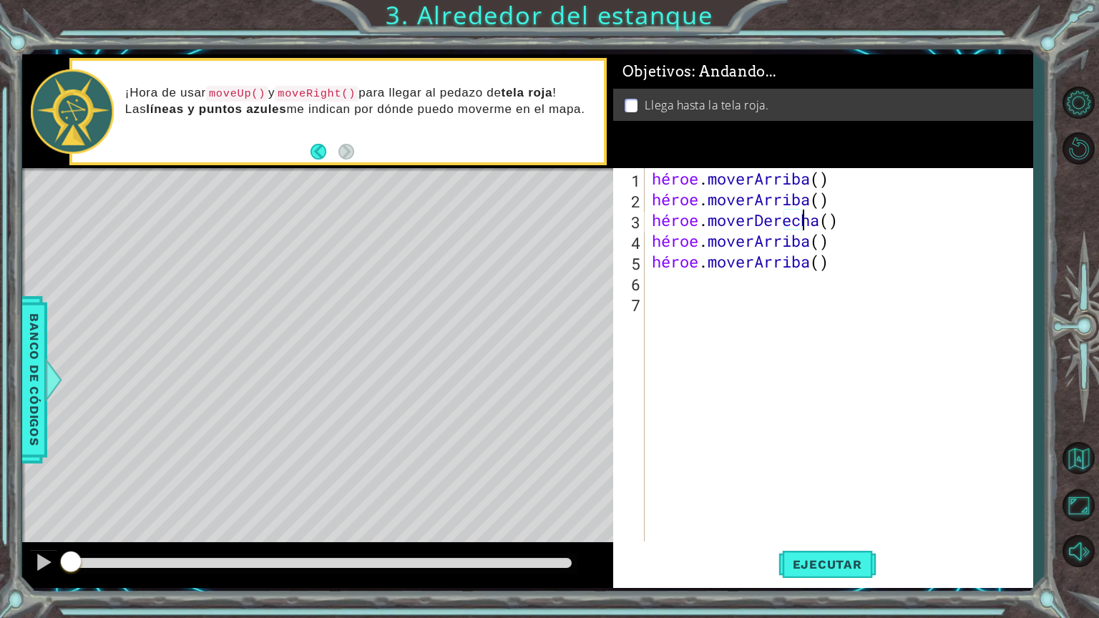
drag, startPoint x: 649, startPoint y: 182, endPoint x: 934, endPoint y: 225, distance: 288.7
click at [934, 225] on div "héroe . [PERSON_NAME] ( ) héroe . [PERSON_NAME] ( ) héroe . moverDerecha ( ) hé…" at bounding box center [842, 375] width 387 height 415
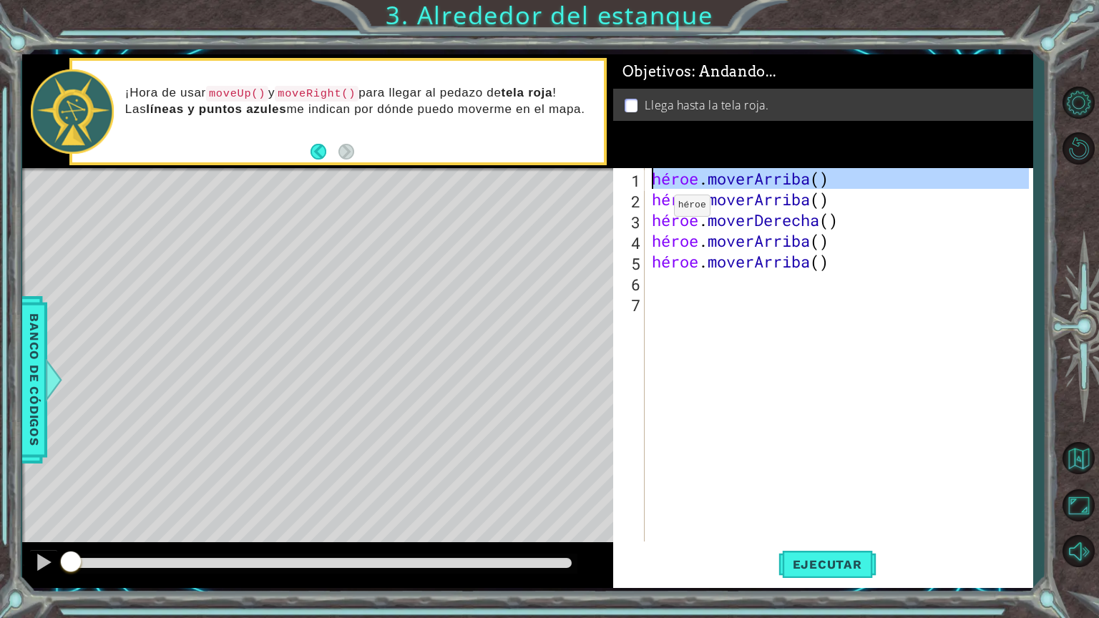
drag, startPoint x: 630, startPoint y: 177, endPoint x: 730, endPoint y: 151, distance: 103.6
click at [730, 151] on div "Objetivos : Andando... Llega hasta la tela roja. hero.moveRight() 1 2 3 4 5 6 7…" at bounding box center [823, 321] width 420 height 534
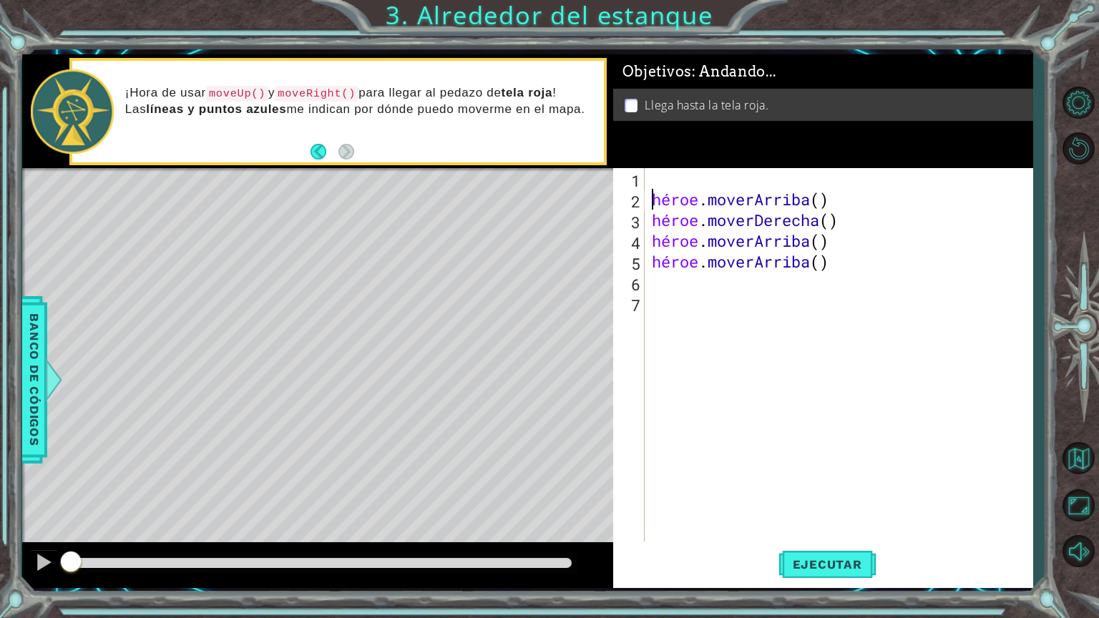
type textarea "hero.moveUp()"
click at [647, 170] on div "hero.moveUp() 1 2 3 4 5 6 7 héroe . [PERSON_NAME] ( ) héroe . moverDerecha ( ) …" at bounding box center [821, 354] width 416 height 373
click at [660, 189] on div "héroe . [PERSON_NAME] ( ) héroe . moverDerecha ( ) héroe . [PERSON_NAME] ( ) hé…" at bounding box center [842, 375] width 387 height 415
type textarea "#[PERSON_NAME]"
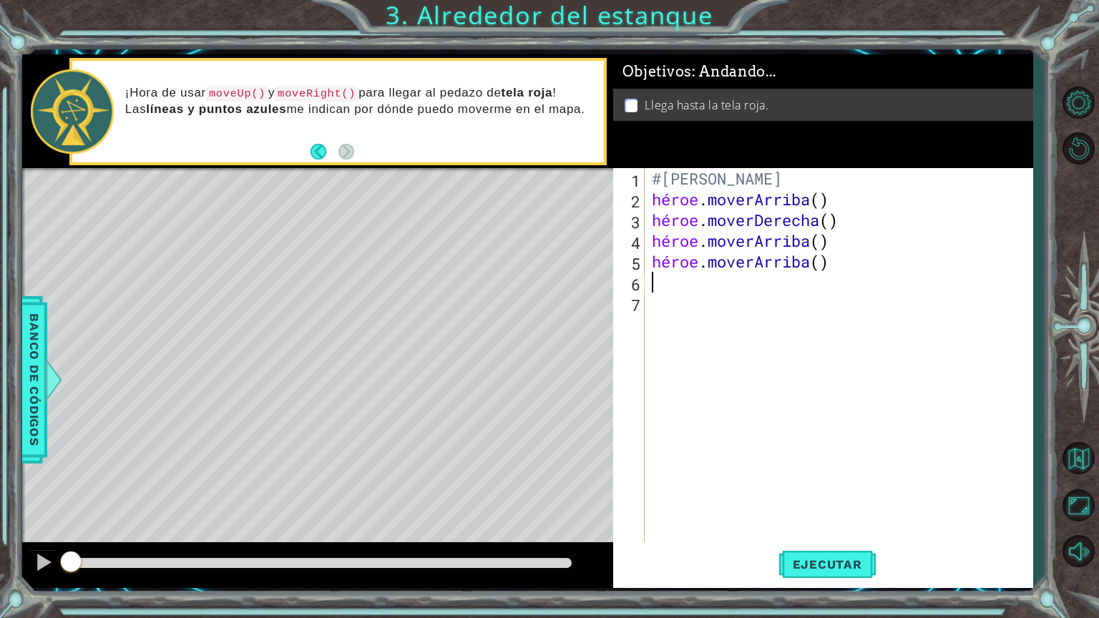
click at [649, 291] on div "#[PERSON_NAME] héroe . [PERSON_NAME] ( ) héroe . moverDerecha ( ) héroe . [PERS…" at bounding box center [842, 375] width 387 height 415
click at [649, 295] on div "#[PERSON_NAME] héroe . [PERSON_NAME] ( ) héroe . moverDerecha ( ) héroe . [PERS…" at bounding box center [842, 375] width 387 height 415
drag, startPoint x: 699, startPoint y: 269, endPoint x: 680, endPoint y: 283, distance: 24.0
click at [693, 275] on div "#[PERSON_NAME] héroe . [PERSON_NAME] ( ) héroe . moverDerecha ( ) héroe . [PERS…" at bounding box center [842, 375] width 387 height 415
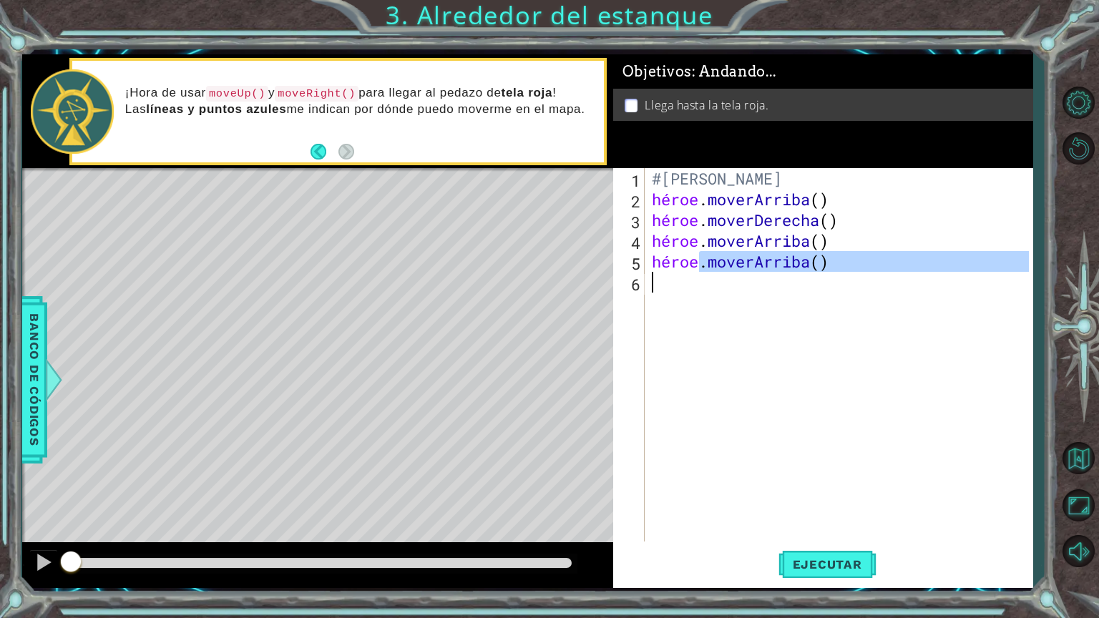
type textarea "hero.moveUp()"
click at [673, 289] on div "#[PERSON_NAME] héroe . [PERSON_NAME] ( ) héroe . moverDerecha ( ) héroe . [PERS…" at bounding box center [839, 354] width 380 height 373
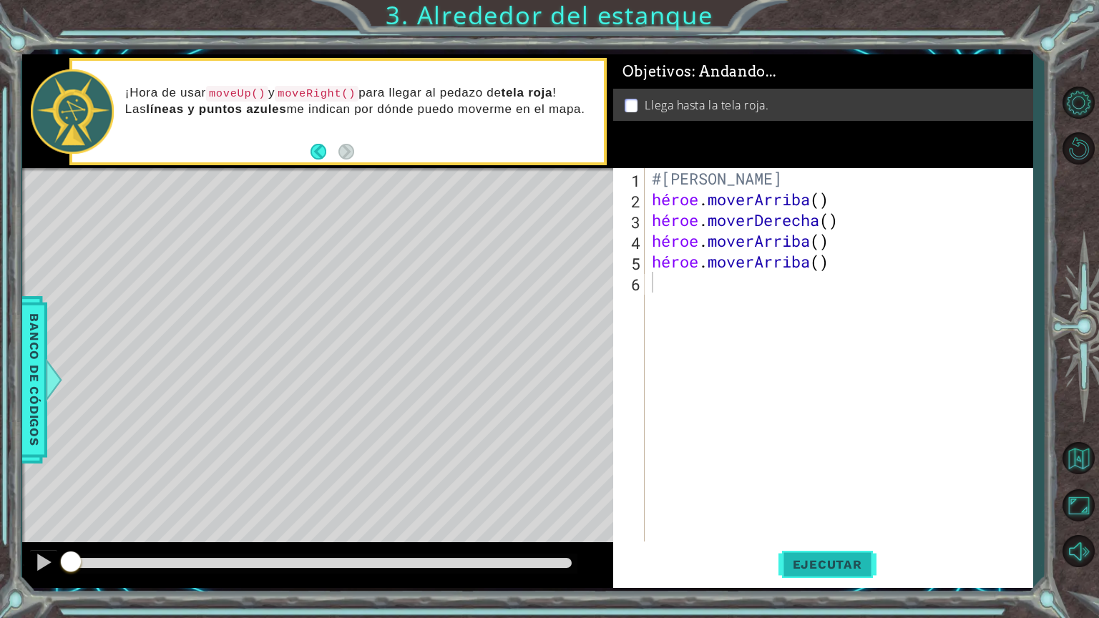
click at [801, 522] on button "Ejecutar" at bounding box center [827, 564] width 98 height 42
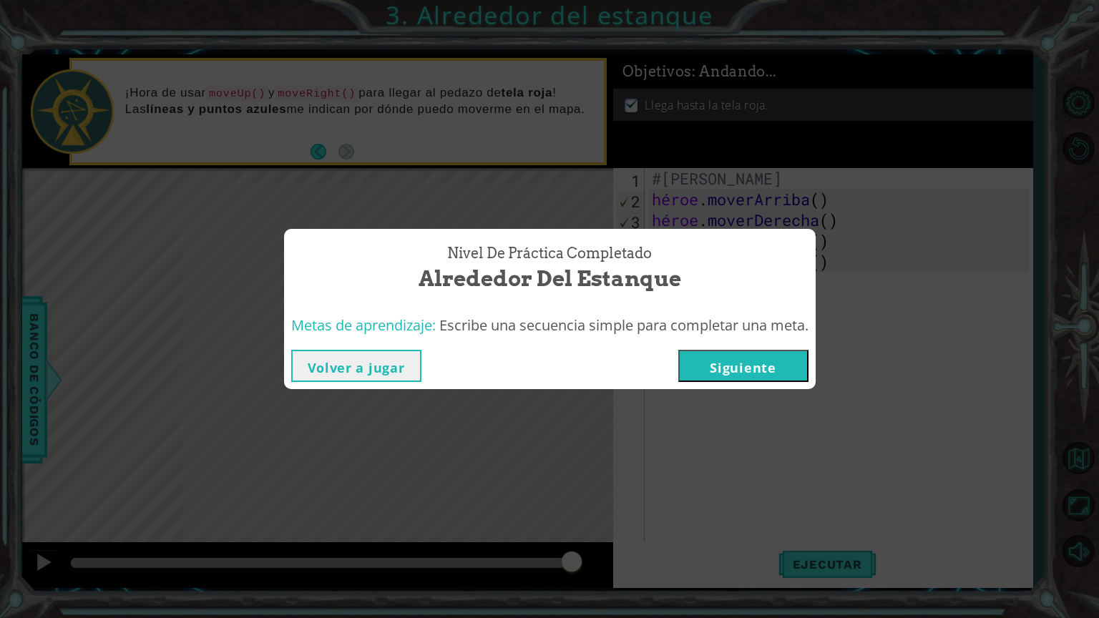
drag, startPoint x: 392, startPoint y: 318, endPoint x: 499, endPoint y: 244, distance: 130.2
click at [412, 303] on div "Nivel de práctica Completado Alrededor del estanque Metas de aprendizaje: Escri…" at bounding box center [550, 309] width 532 height 161
click at [560, 200] on div "Nivel de práctica Completado Alrededor del estanque Metas de aprendizaje: Escri…" at bounding box center [549, 309] width 1099 height 618
click at [687, 137] on div "Nivel de práctica Completado Alrededor del estanque Metas de aprendizaje: Escri…" at bounding box center [549, 309] width 1099 height 618
